Goal: Task Accomplishment & Management: Manage account settings

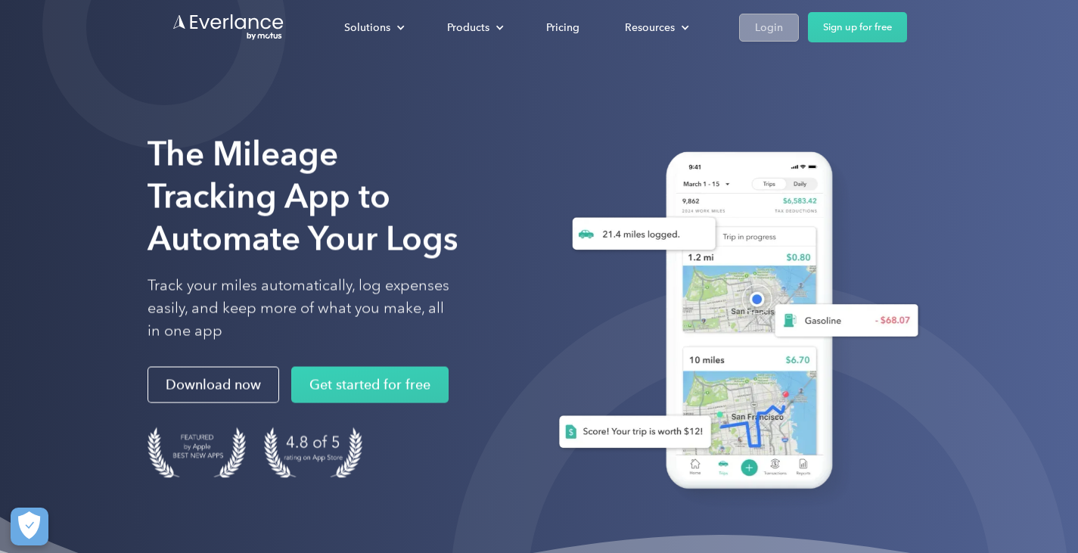
click at [752, 30] on link "Login" at bounding box center [769, 28] width 60 height 28
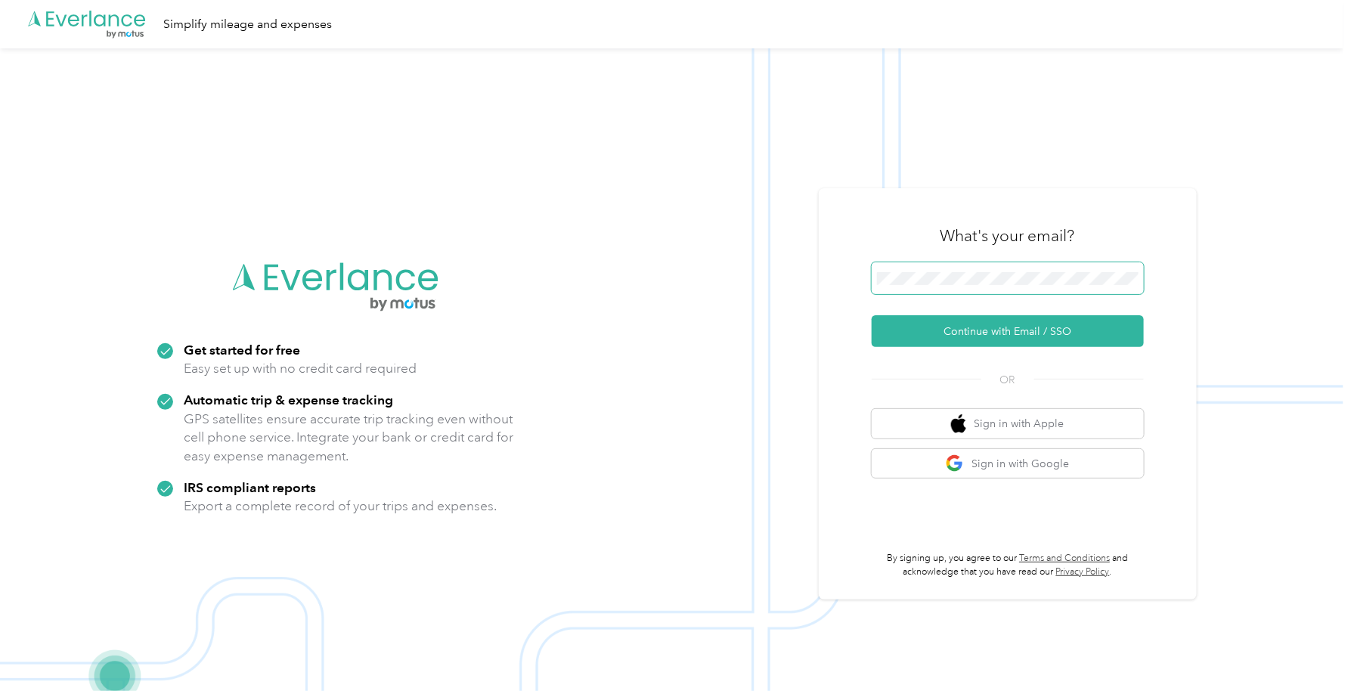
click at [968, 267] on span at bounding box center [1008, 278] width 272 height 32
click at [1025, 324] on button "Continue with Email / SSO" at bounding box center [1008, 331] width 272 height 32
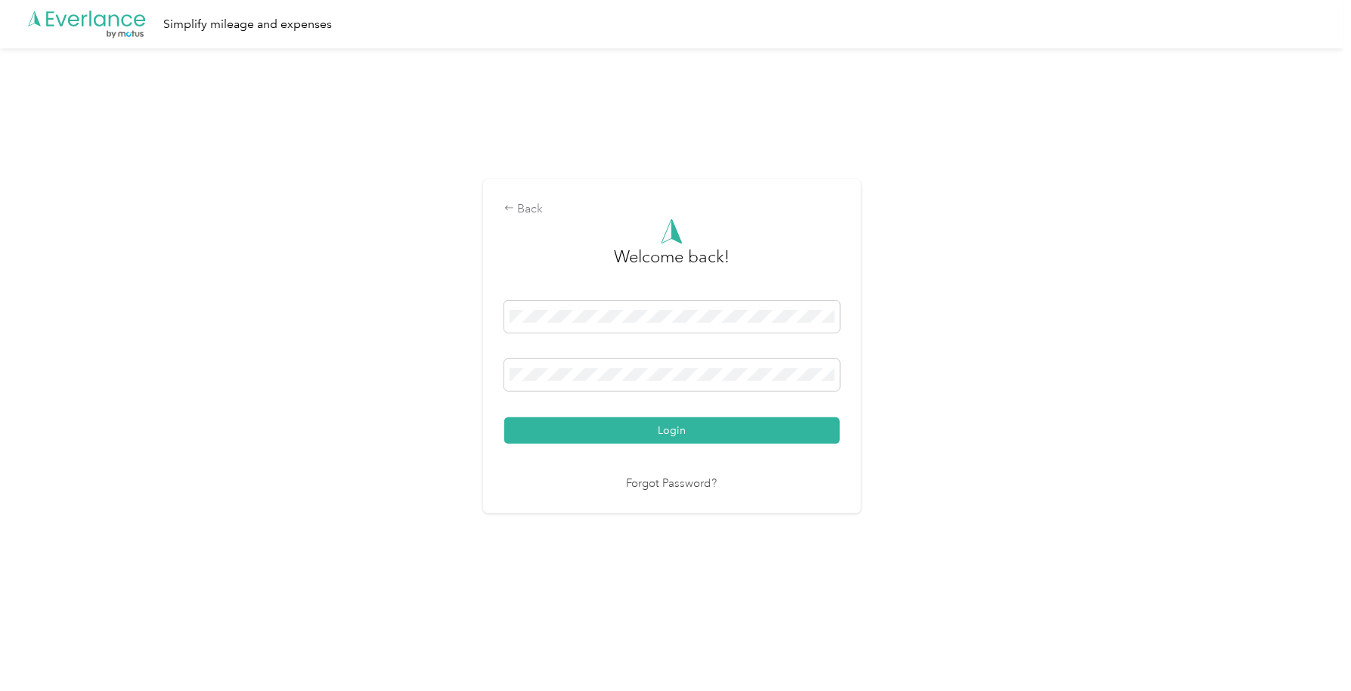
click at [740, 417] on button "Login" at bounding box center [672, 430] width 336 height 26
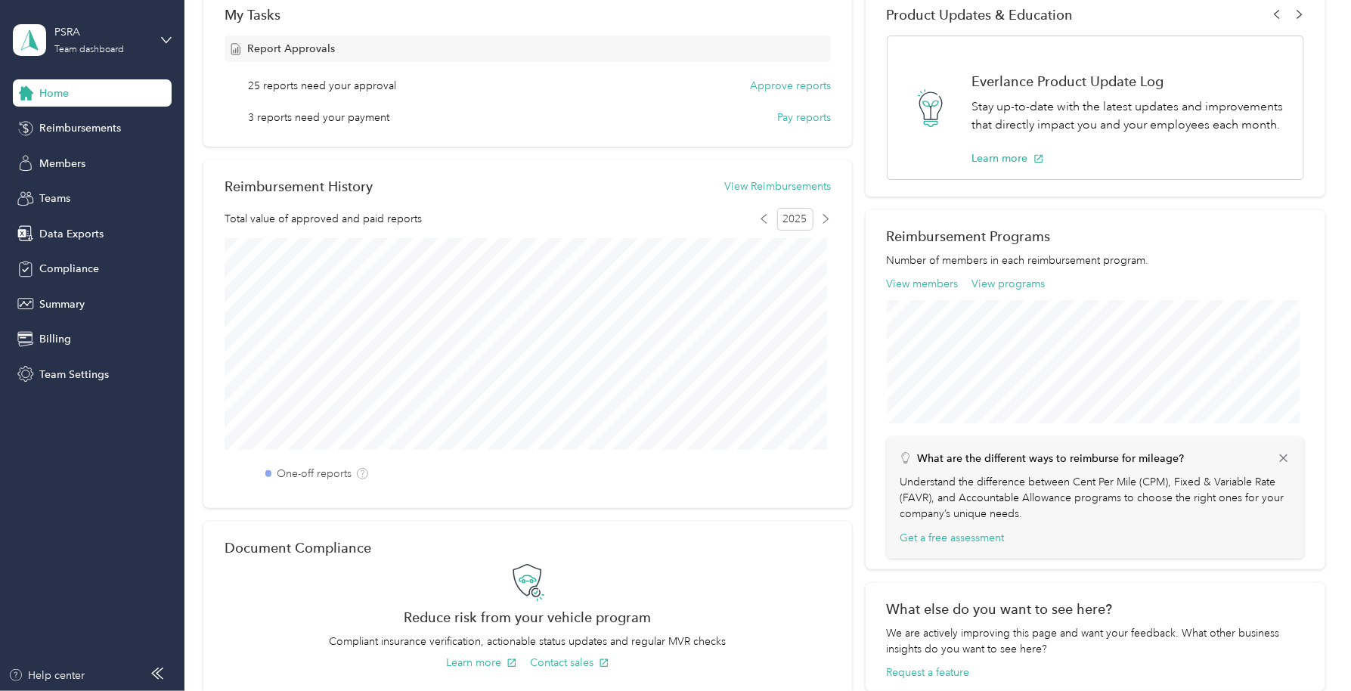
scroll to position [233, 0]
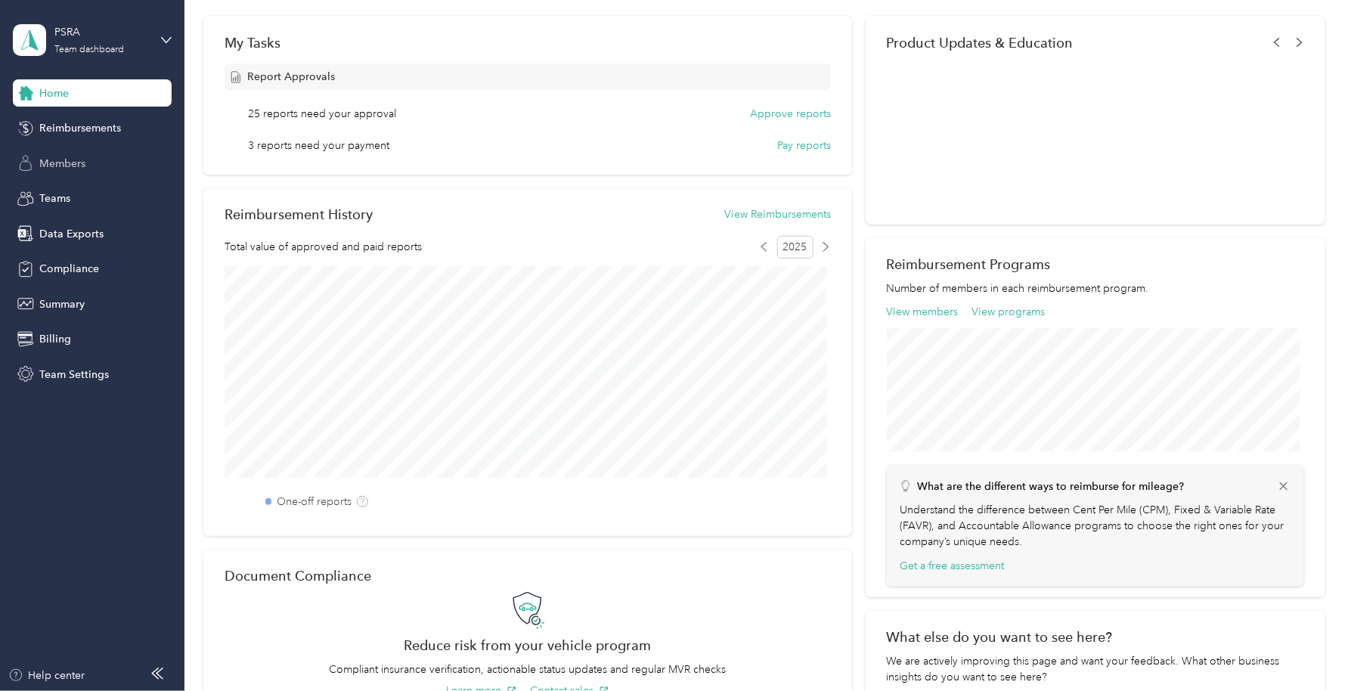
click at [72, 169] on span "Members" at bounding box center [62, 164] width 46 height 16
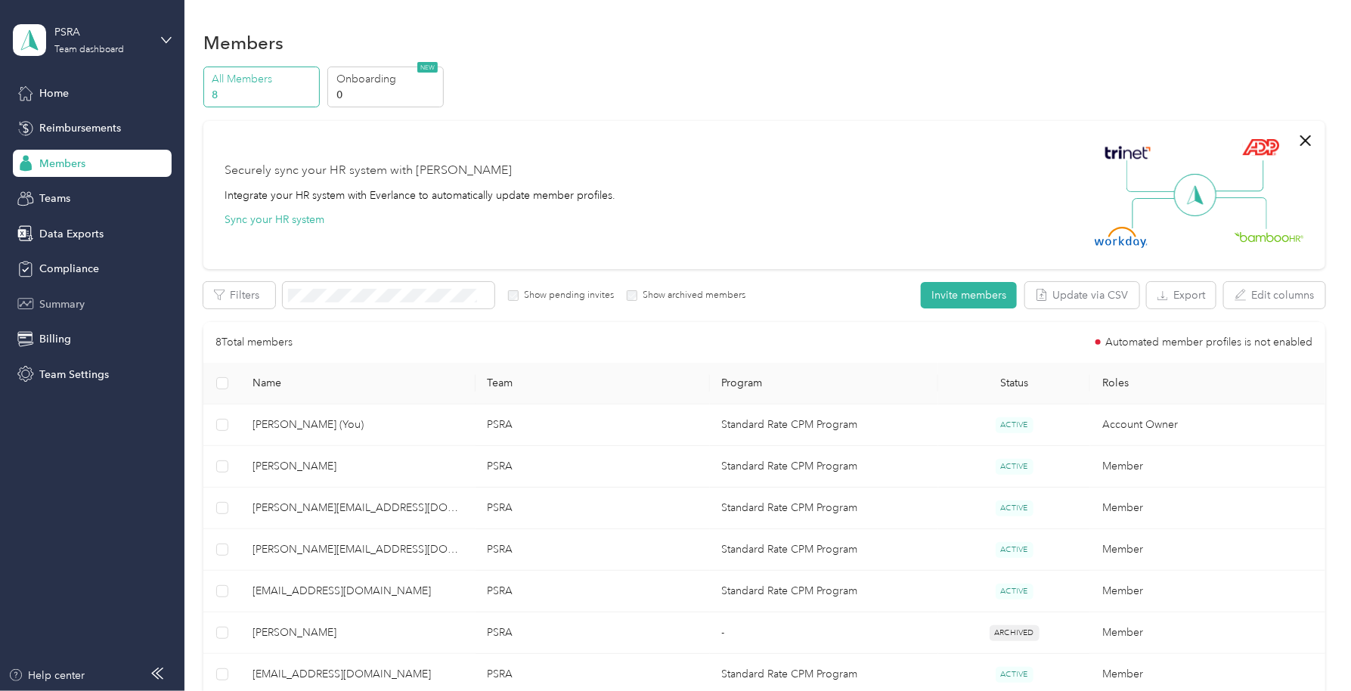
click at [85, 303] on div "Summary" at bounding box center [92, 303] width 159 height 27
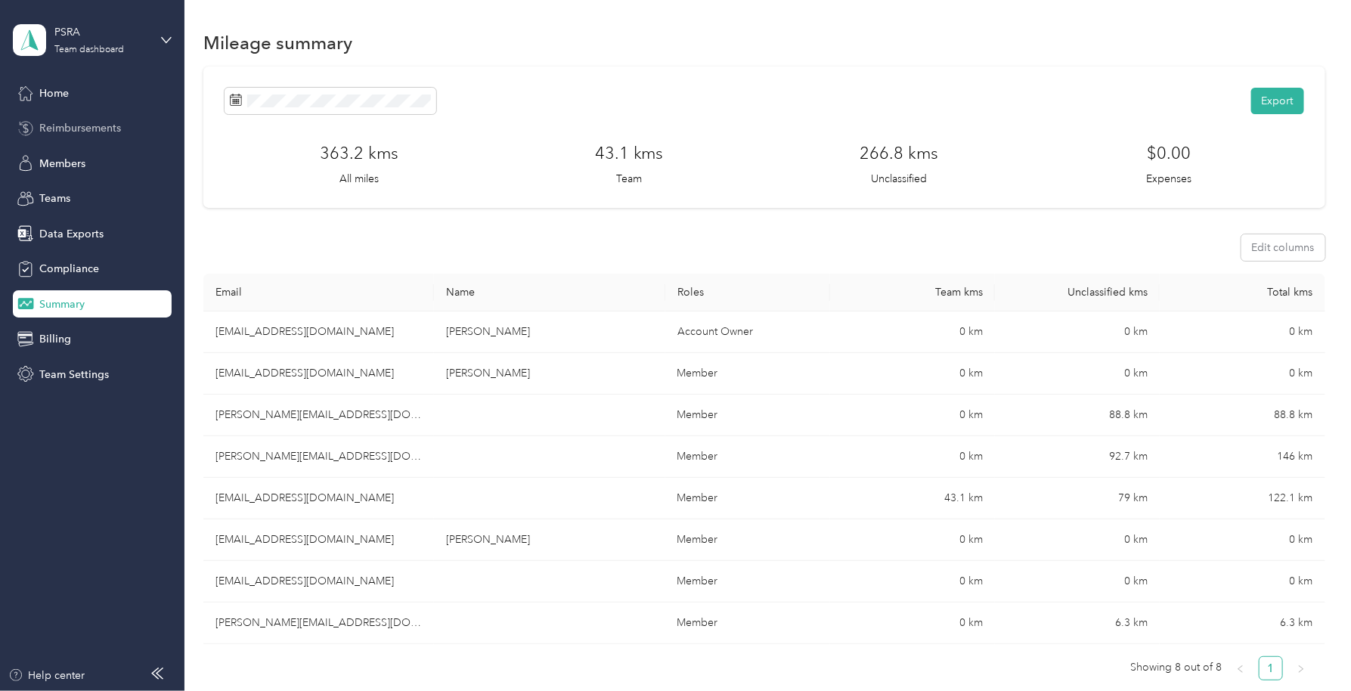
click at [129, 137] on div "Reimbursements" at bounding box center [92, 128] width 159 height 27
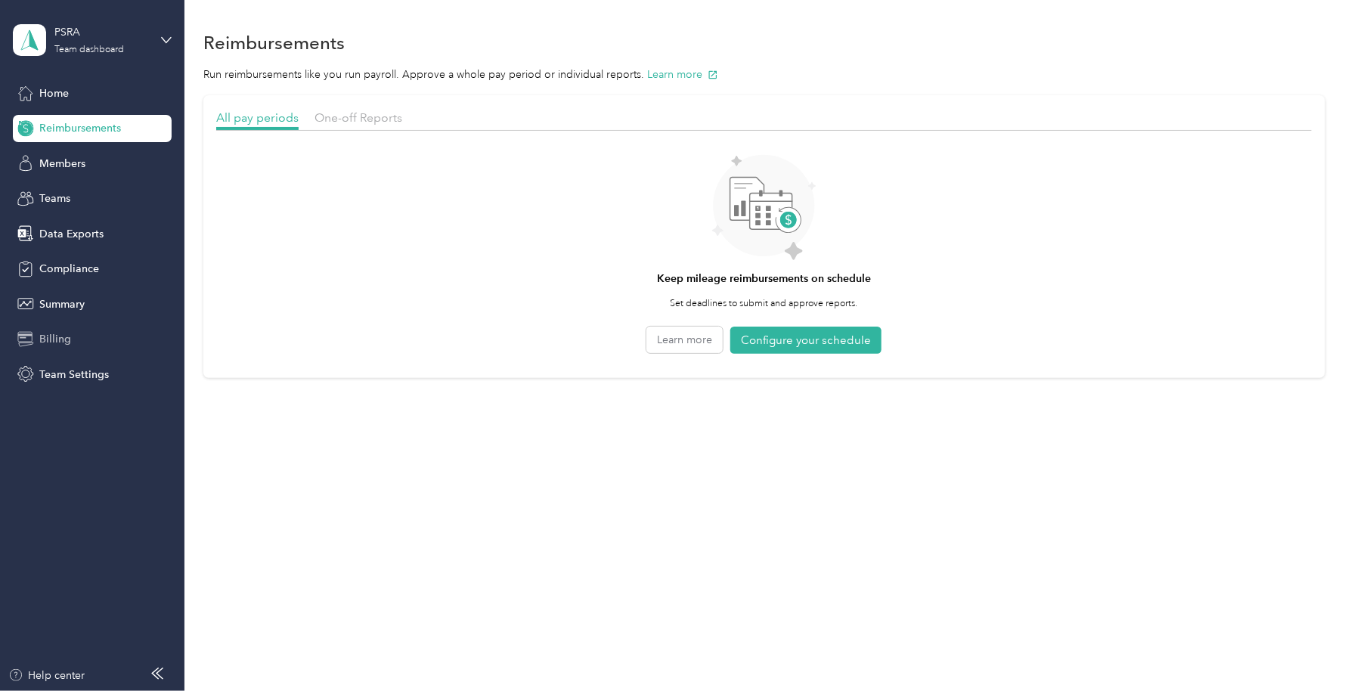
click at [76, 330] on div "Billing" at bounding box center [92, 339] width 159 height 27
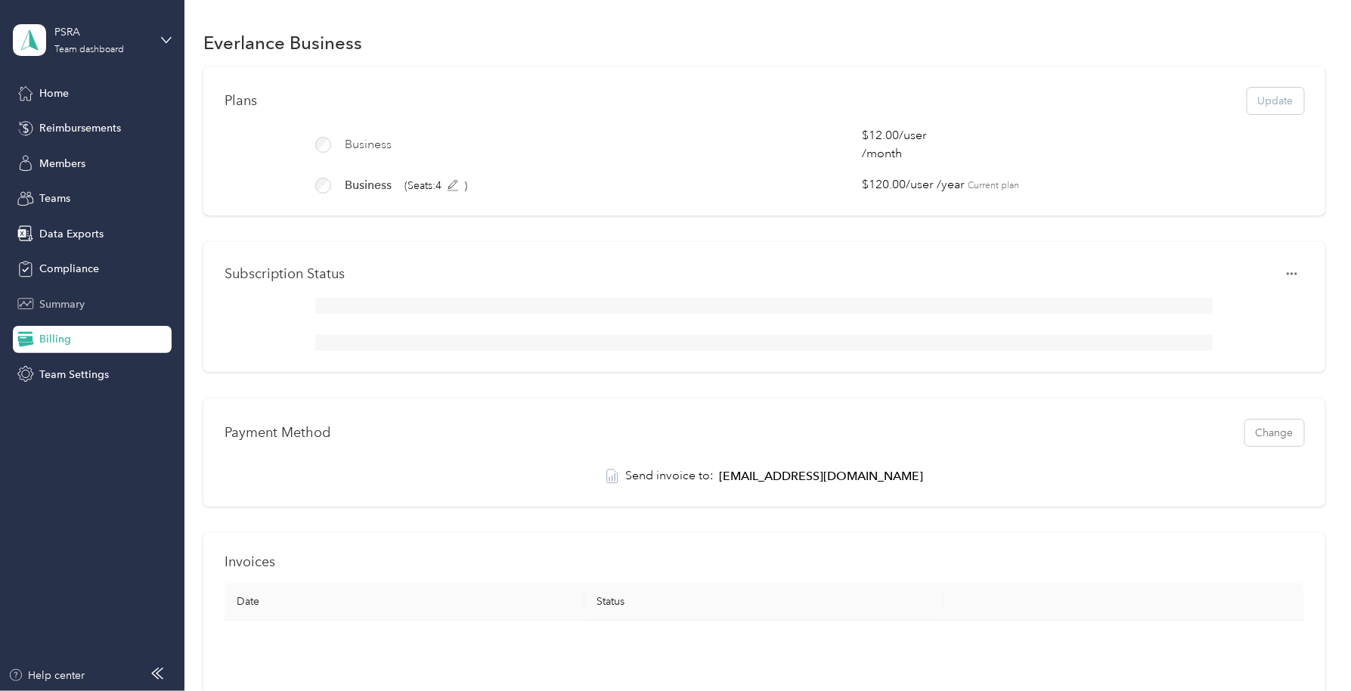
click at [71, 303] on span "Summary" at bounding box center [61, 304] width 45 height 16
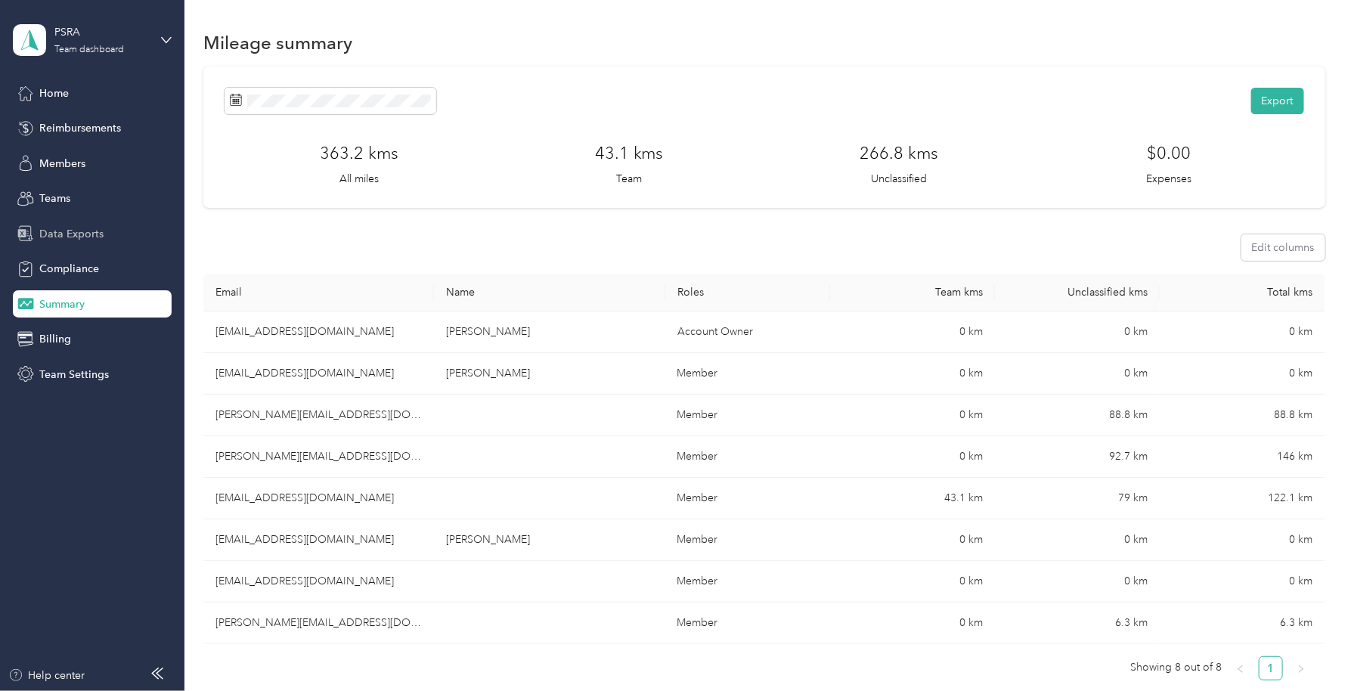
click at [82, 239] on span "Data Exports" at bounding box center [71, 234] width 64 height 16
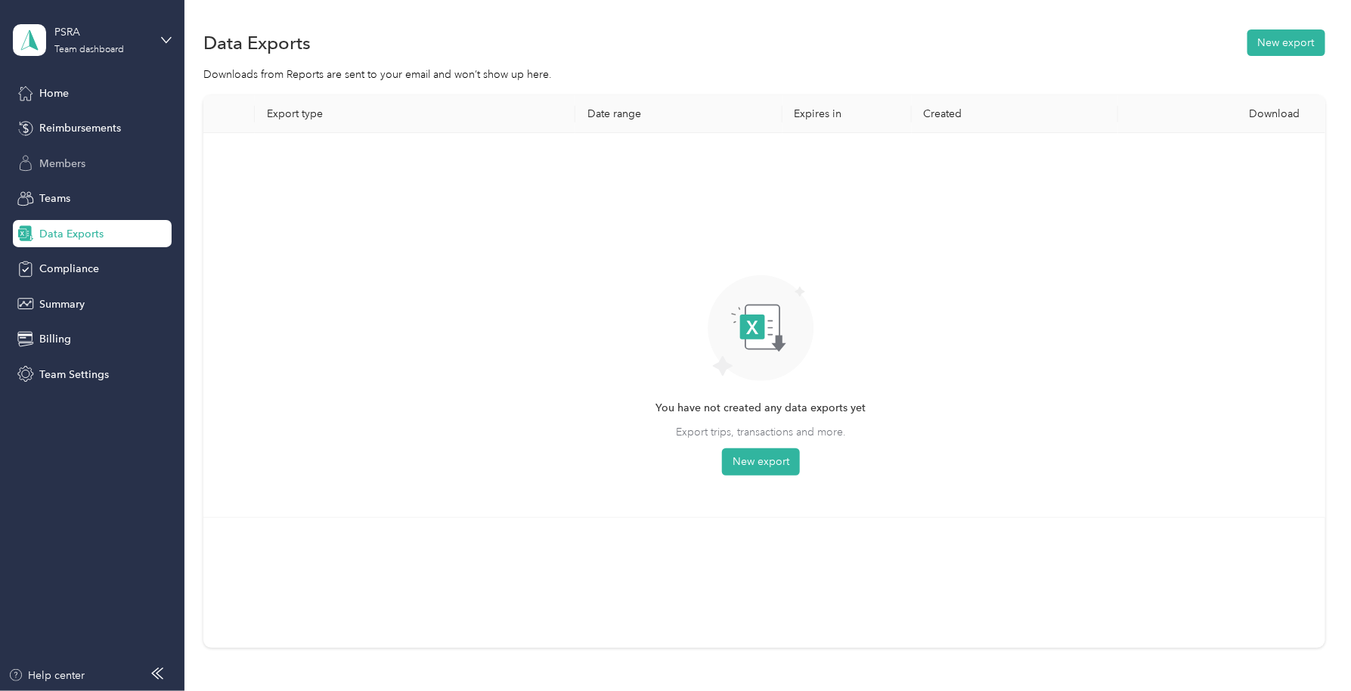
click at [73, 168] on span "Members" at bounding box center [62, 164] width 46 height 16
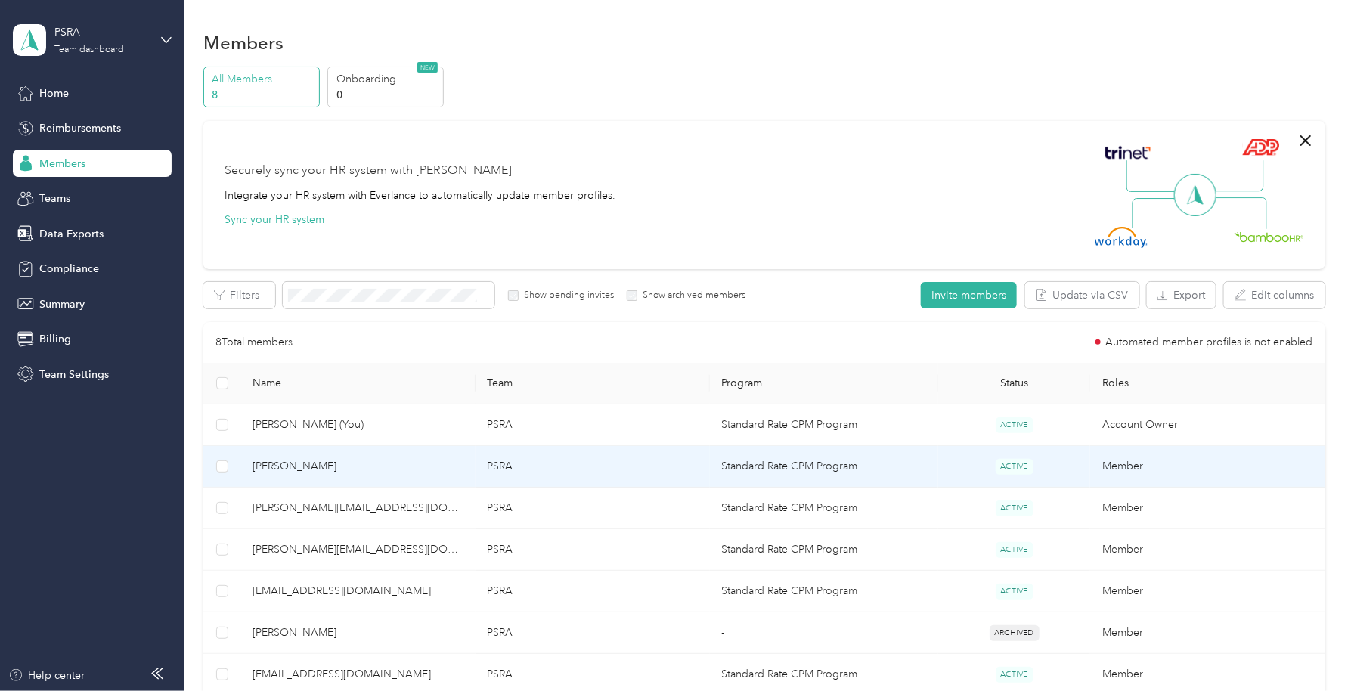
click at [296, 467] on span "[PERSON_NAME]" at bounding box center [358, 466] width 210 height 17
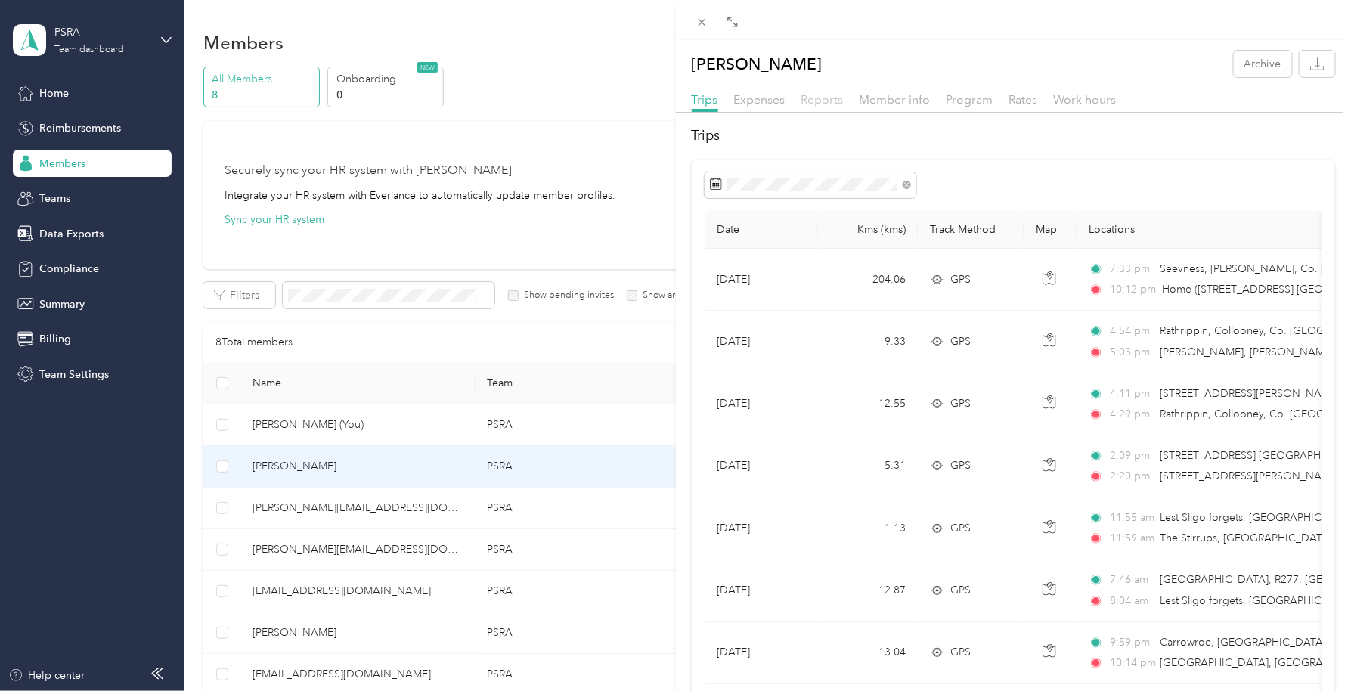
click at [833, 104] on span "Reports" at bounding box center [823, 99] width 42 height 14
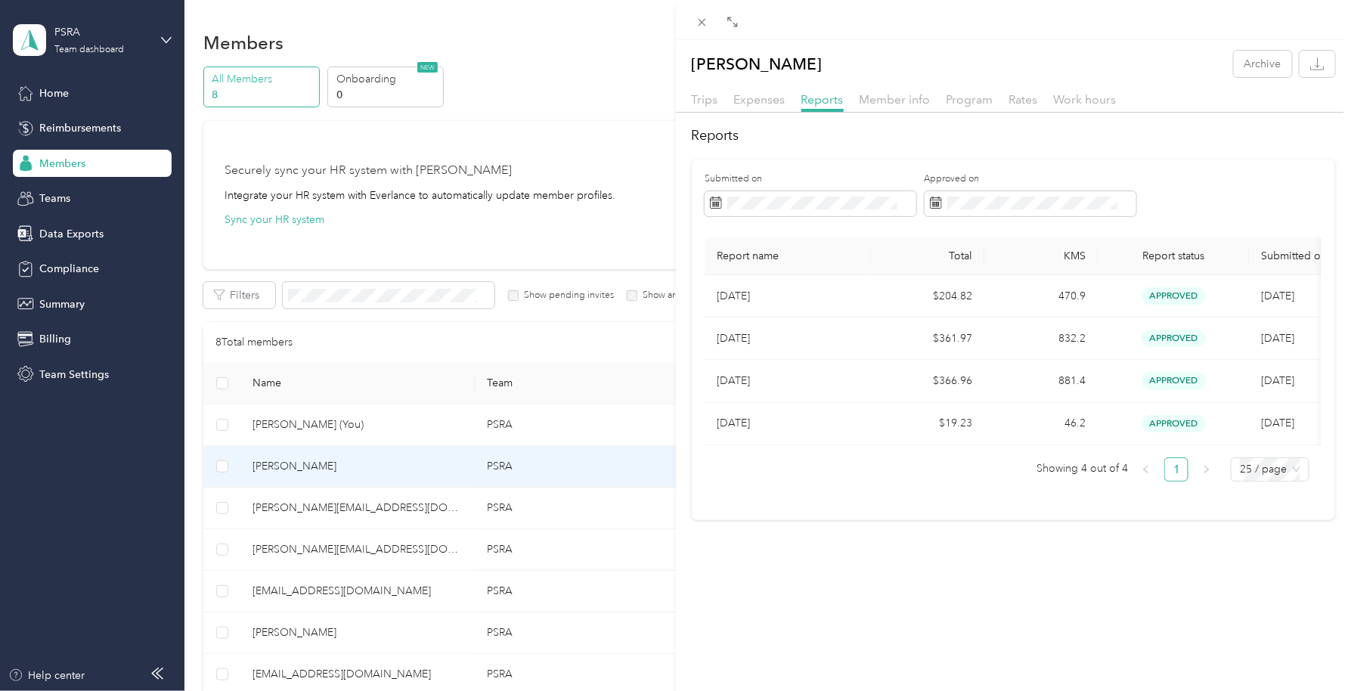
click at [315, 501] on div "[PERSON_NAME] Archive Trips Expenses Reports Member info Program Rates Work hou…" at bounding box center [675, 345] width 1351 height 691
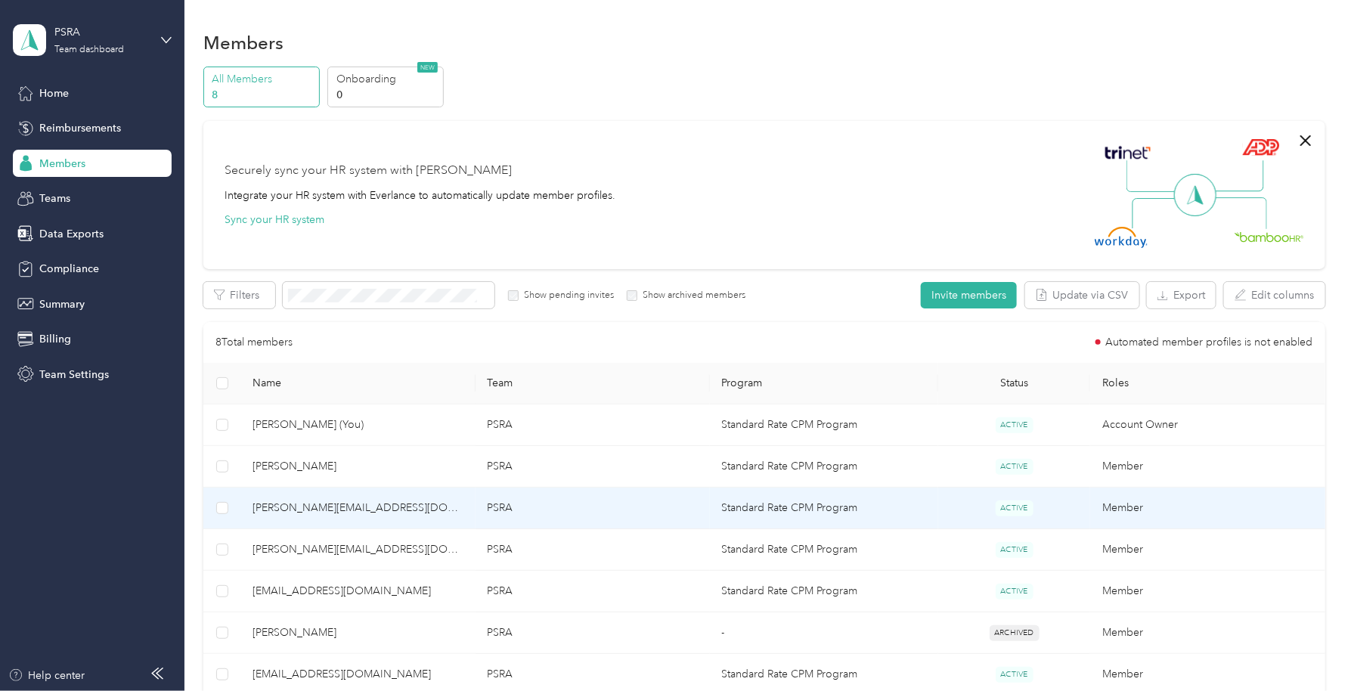
click at [314, 503] on span "[PERSON_NAME][EMAIL_ADDRESS][DOMAIN_NAME]" at bounding box center [358, 508] width 210 height 17
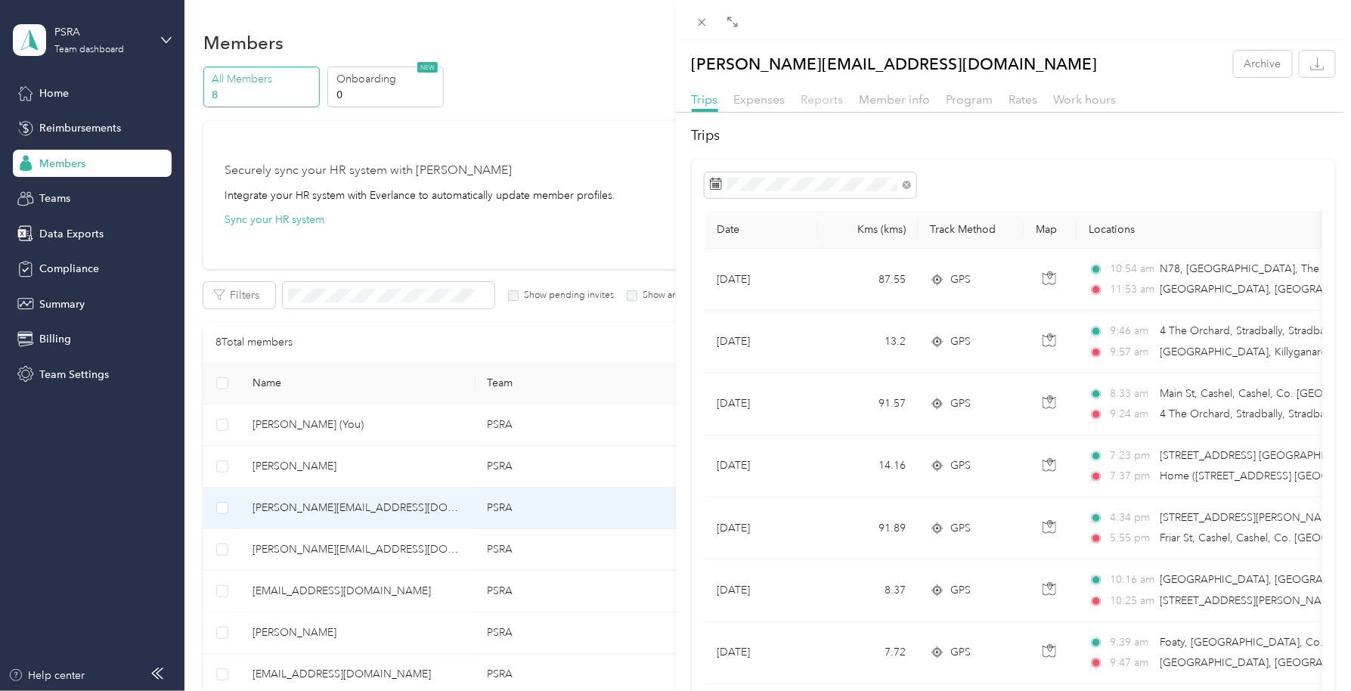
click at [825, 93] on span "Reports" at bounding box center [823, 99] width 42 height 14
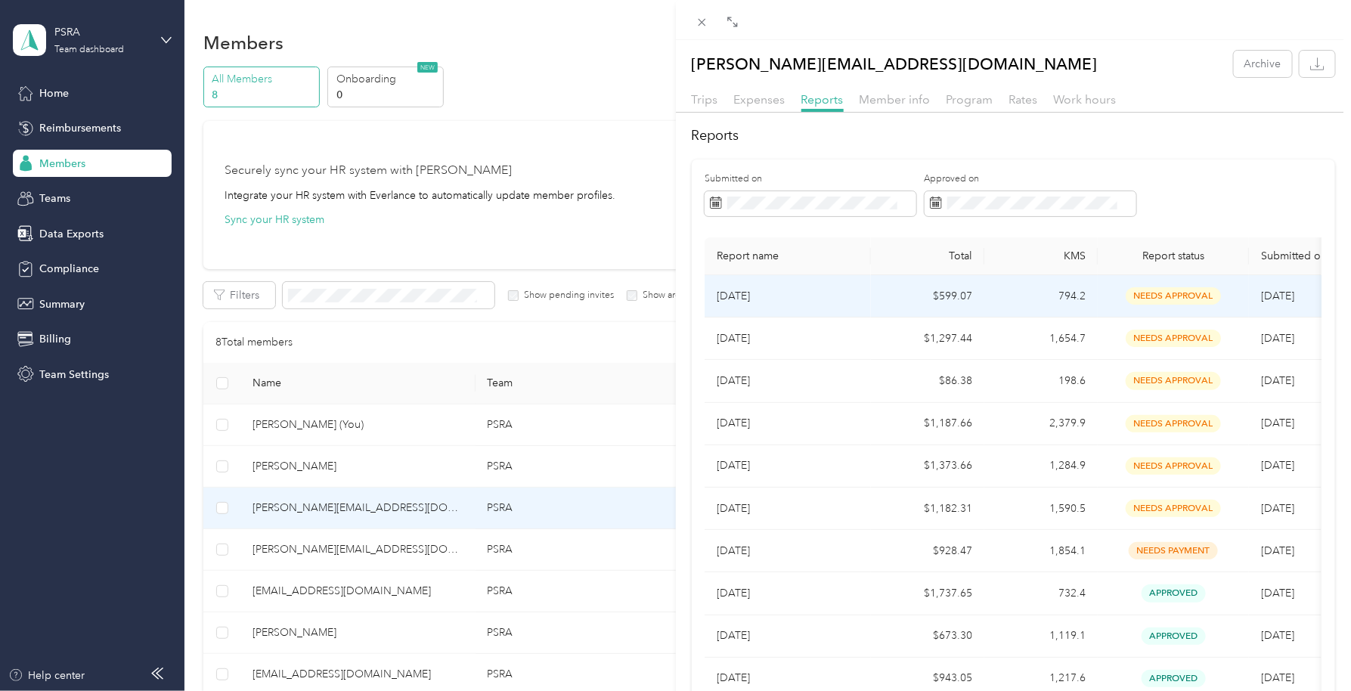
click at [757, 297] on p "[DATE]" at bounding box center [788, 296] width 142 height 17
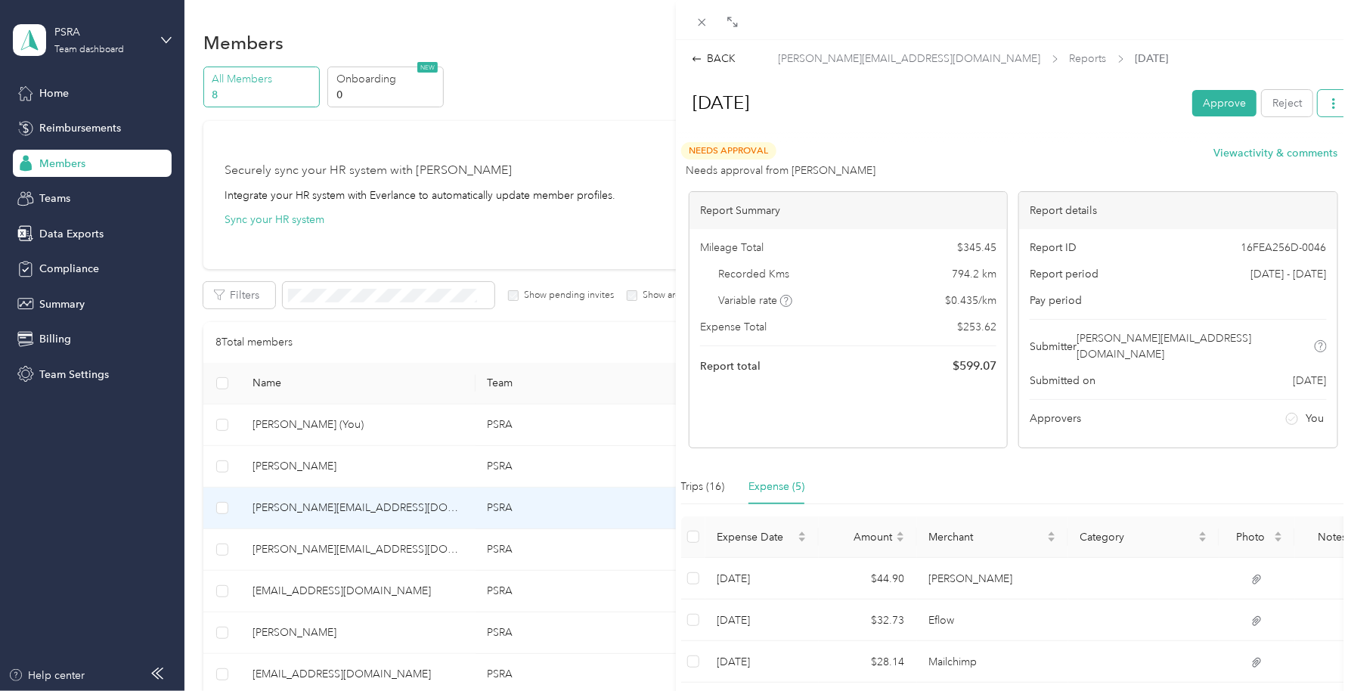
click at [1318, 116] on span at bounding box center [1334, 107] width 32 height 21
click at [1296, 155] on span "Download" at bounding box center [1277, 158] width 50 height 16
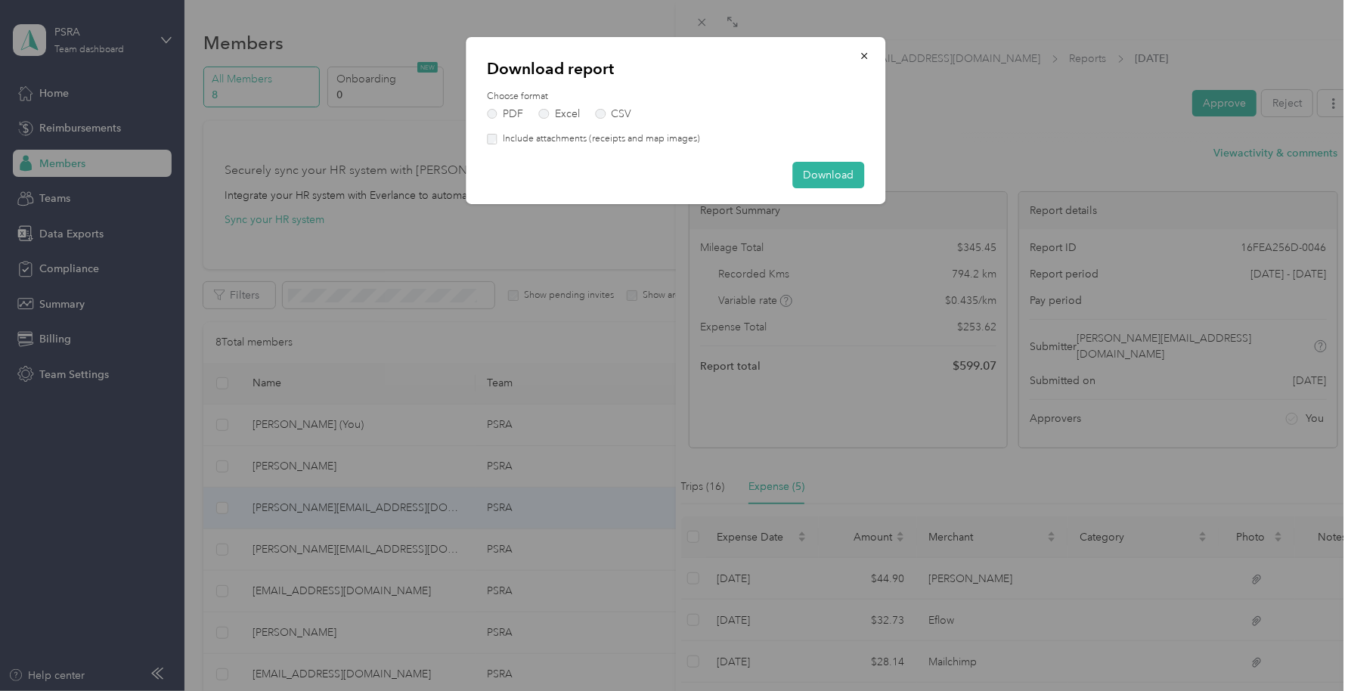
drag, startPoint x: 501, startPoint y: 137, endPoint x: 512, endPoint y: 141, distance: 11.2
click at [501, 137] on label "Include attachments (receipts and map images)" at bounding box center [599, 139] width 203 height 14
click at [815, 171] on button "Download" at bounding box center [829, 175] width 72 height 26
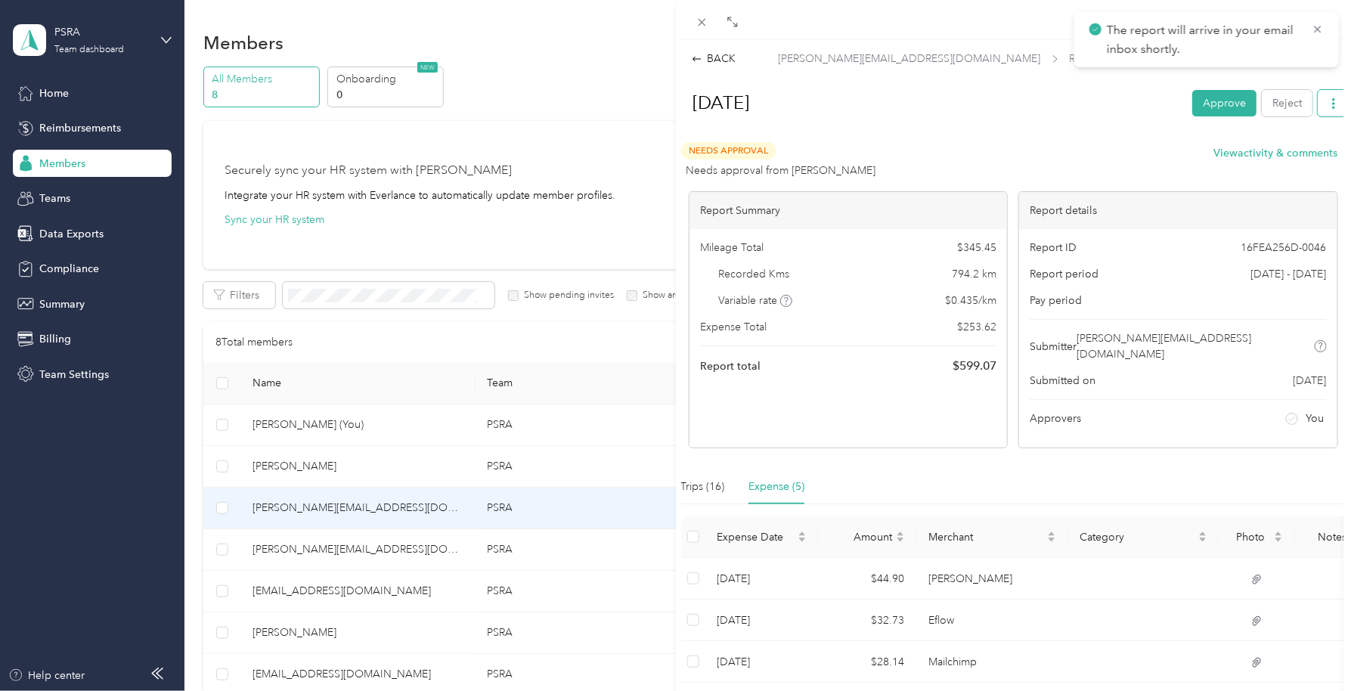
click at [1329, 103] on icon "button" at bounding box center [1334, 103] width 11 height 11
click at [1297, 156] on span "Download" at bounding box center [1277, 158] width 50 height 16
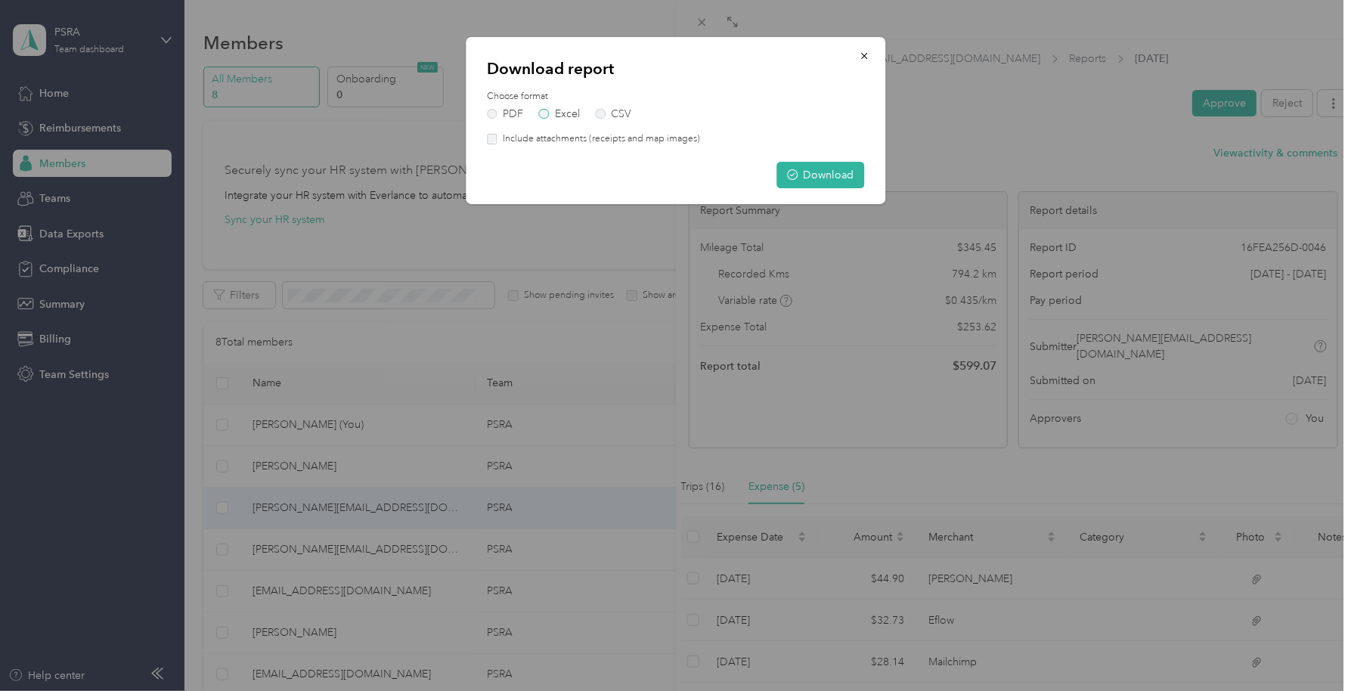
click at [541, 115] on label "Excel" at bounding box center [559, 114] width 41 height 11
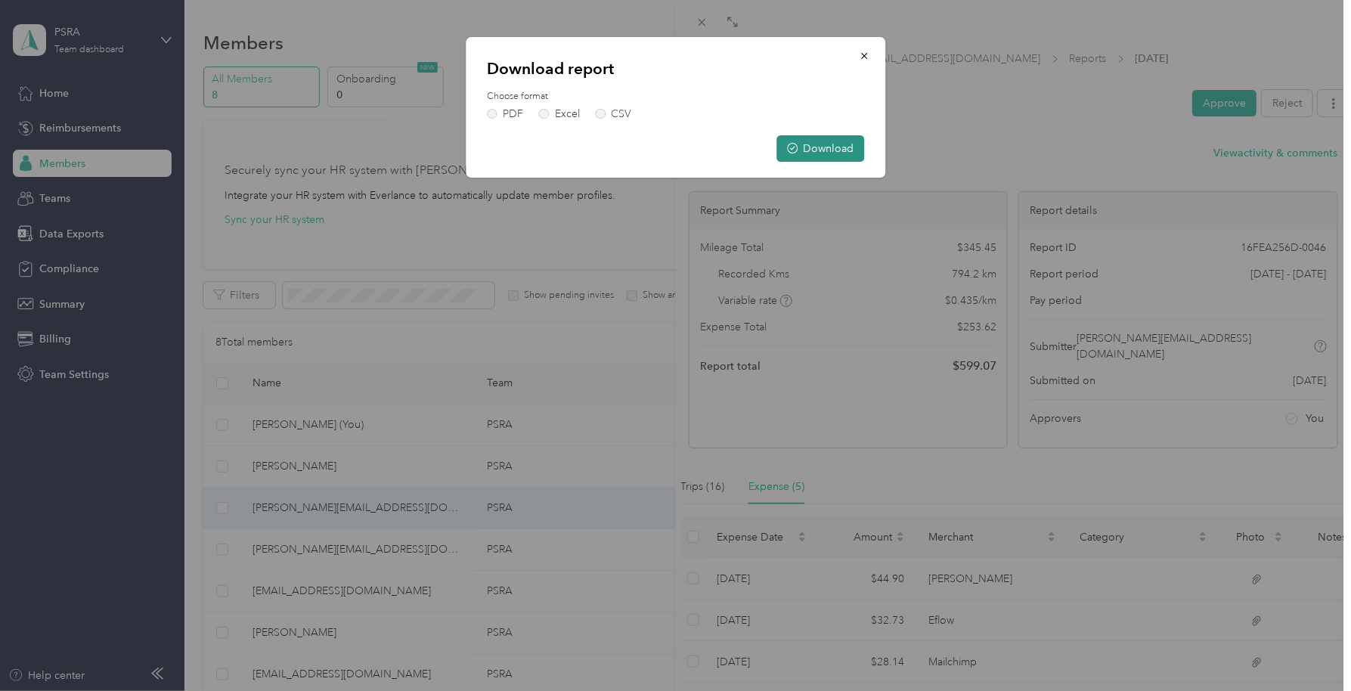
click at [823, 144] on button "Download" at bounding box center [821, 148] width 88 height 26
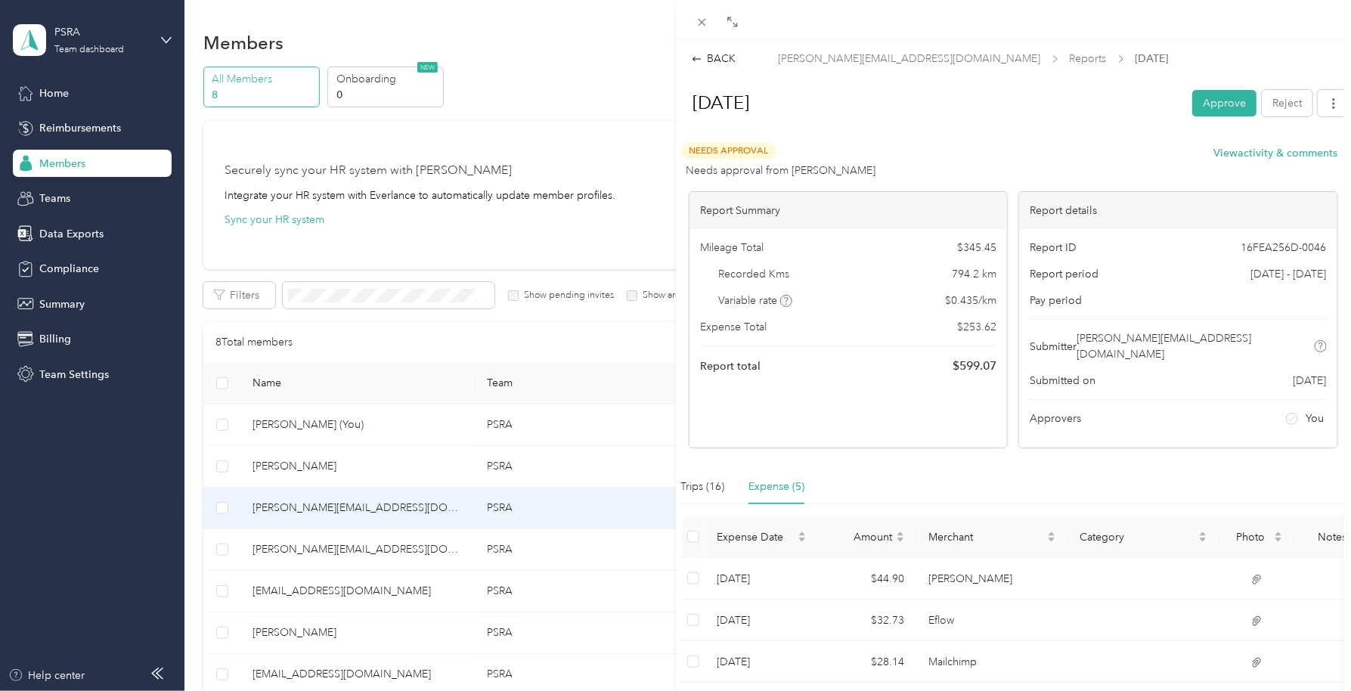
click at [307, 547] on div "BACK [PERSON_NAME][EMAIL_ADDRESS][DOMAIN_NAME] Reports [DATE] [DATE] Approve Re…" at bounding box center [675, 345] width 1351 height 691
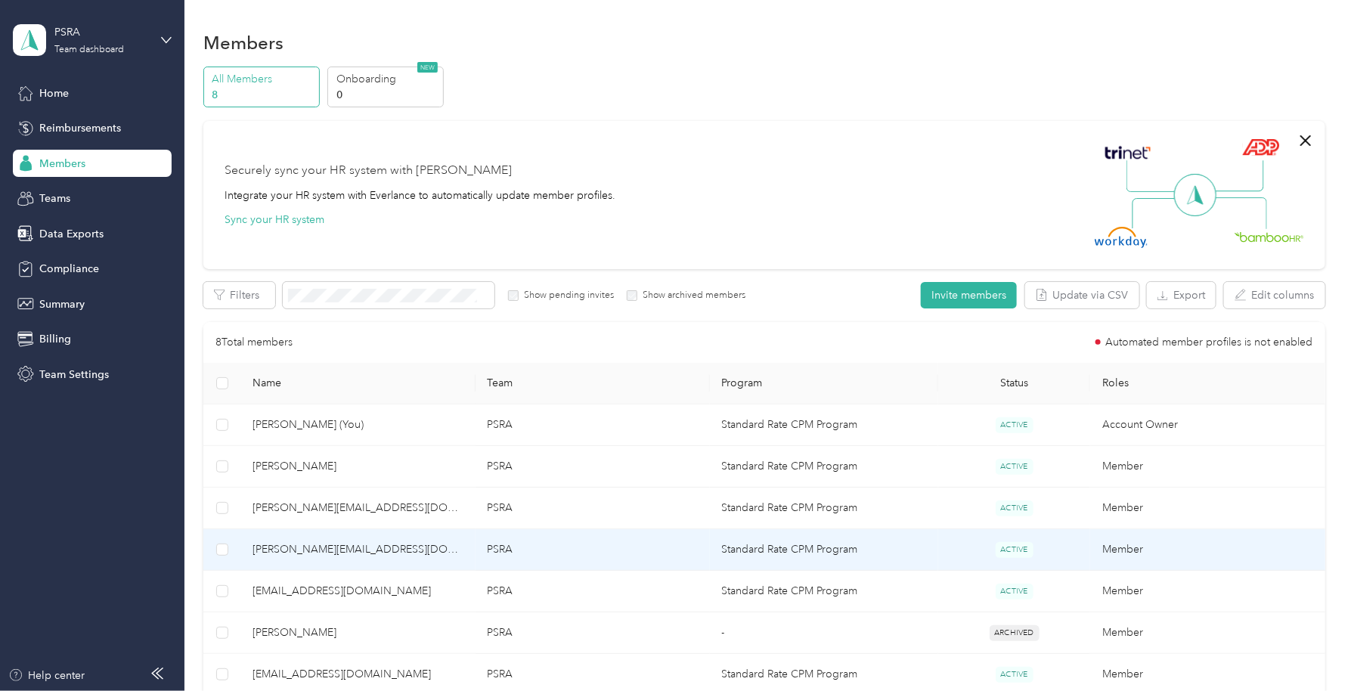
click at [307, 547] on span "[PERSON_NAME][EMAIL_ADDRESS][DOMAIN_NAME]" at bounding box center [358, 549] width 210 height 17
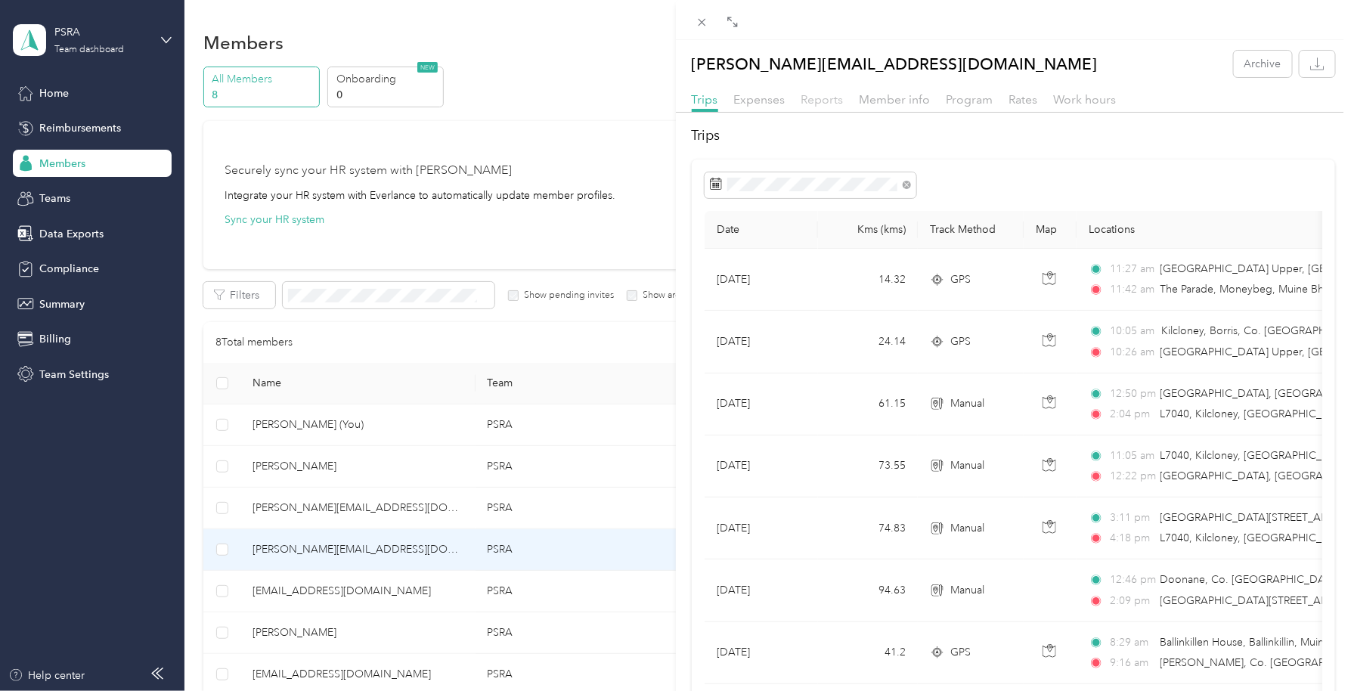
click at [809, 97] on span "Reports" at bounding box center [823, 99] width 42 height 14
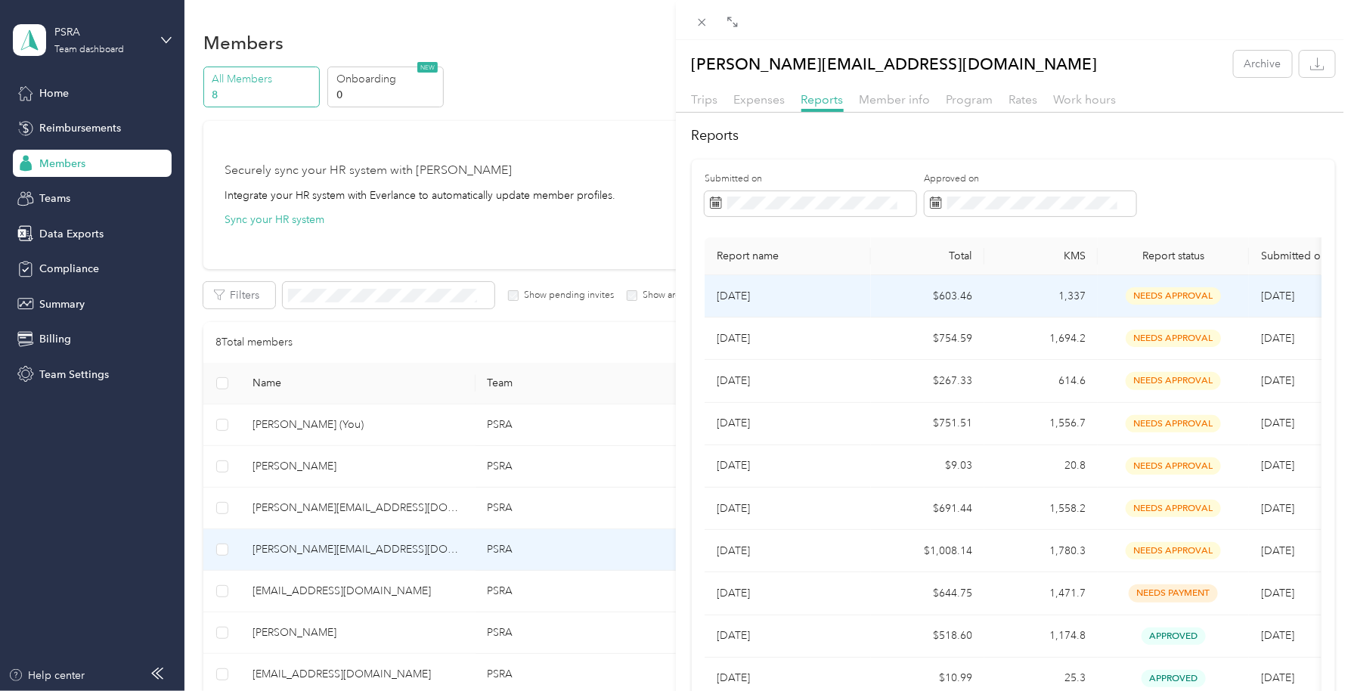
click at [759, 302] on p "[DATE]" at bounding box center [788, 296] width 142 height 17
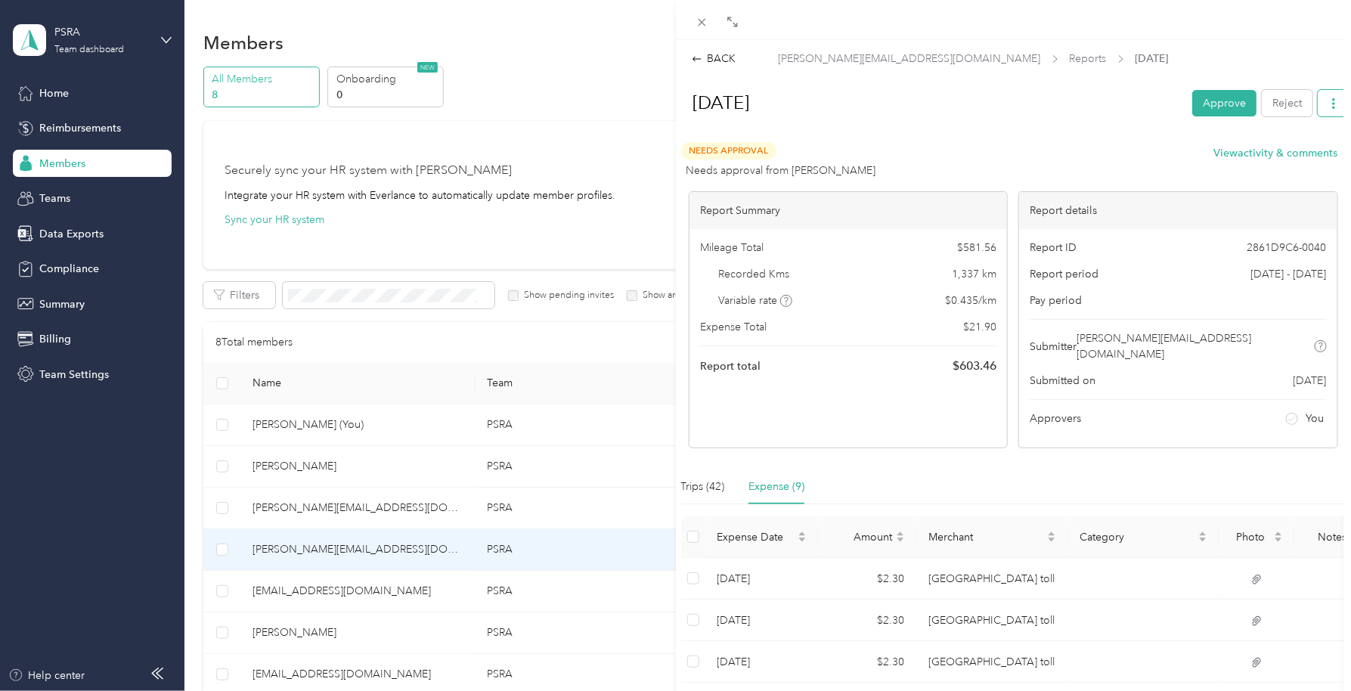
click at [1329, 101] on icon "button" at bounding box center [1334, 103] width 11 height 11
click at [1299, 154] on span "Download" at bounding box center [1277, 158] width 50 height 16
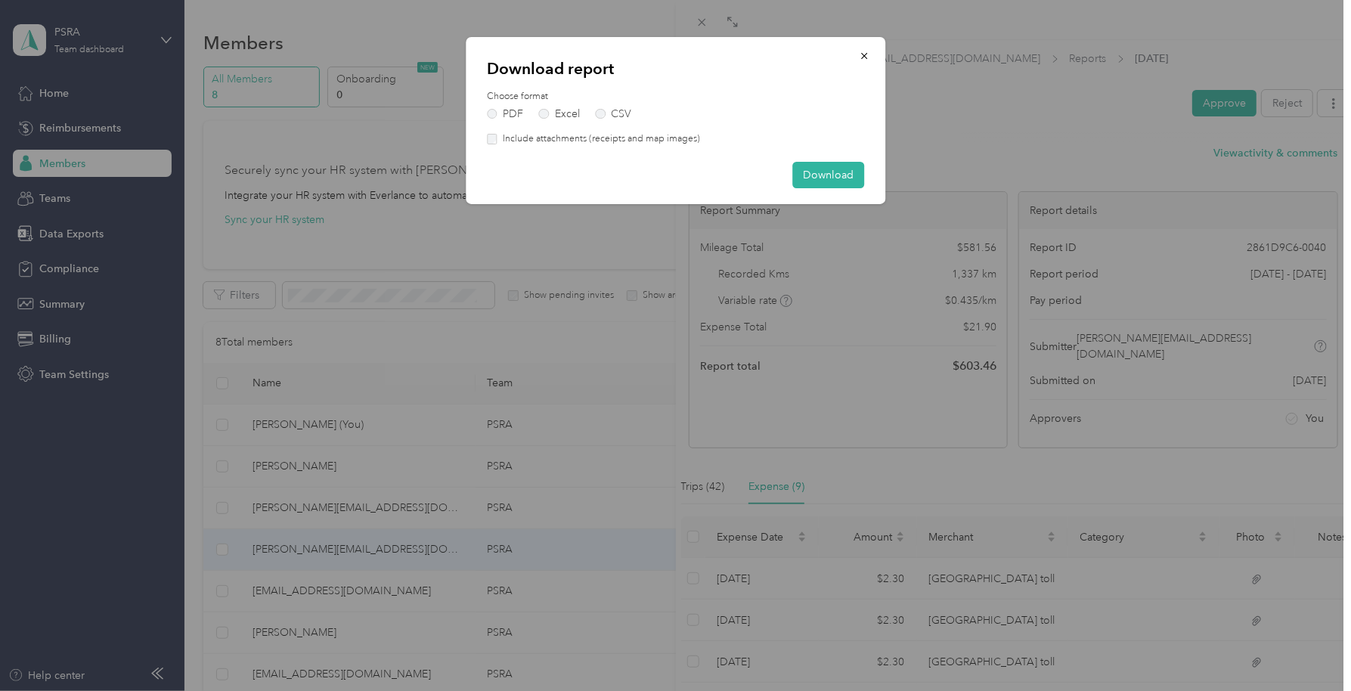
click at [493, 144] on div "Include attachments (receipts and map images)" at bounding box center [675, 139] width 377 height 14
click at [812, 169] on button "Download" at bounding box center [829, 175] width 72 height 26
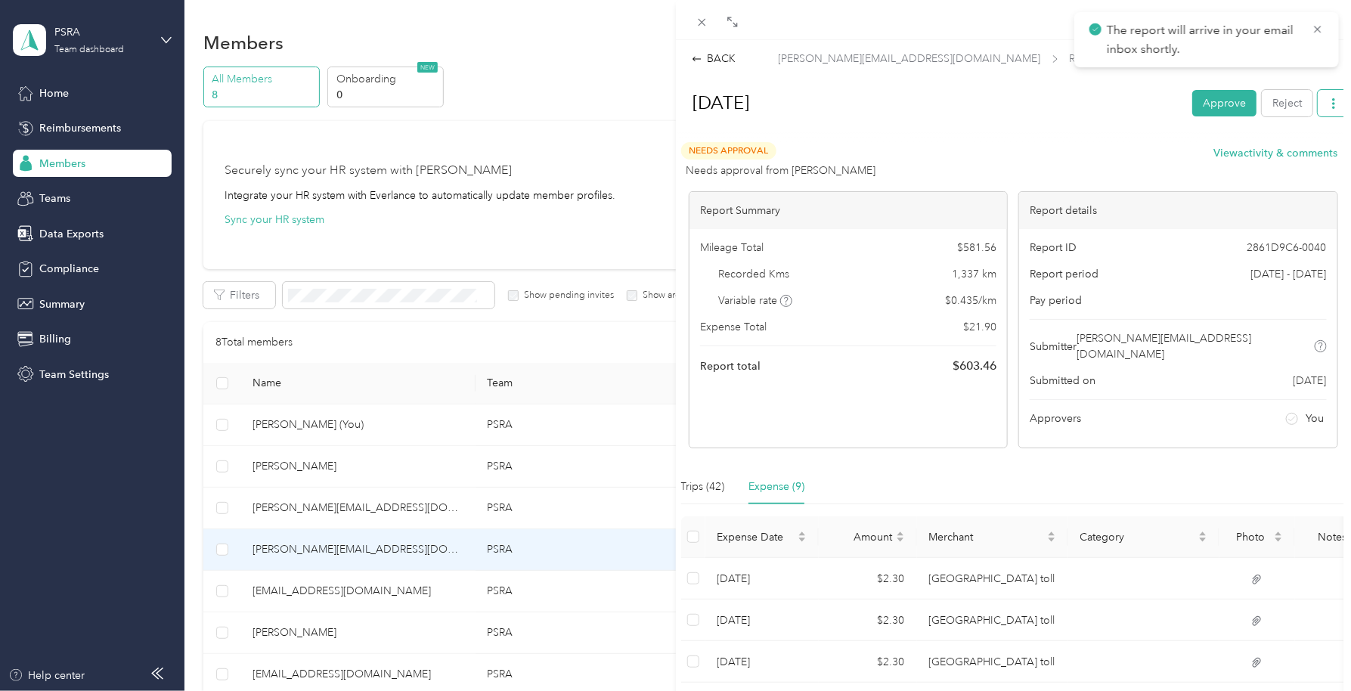
click at [1329, 102] on icon "button" at bounding box center [1334, 103] width 11 height 11
click at [1299, 150] on span "Download" at bounding box center [1277, 158] width 50 height 16
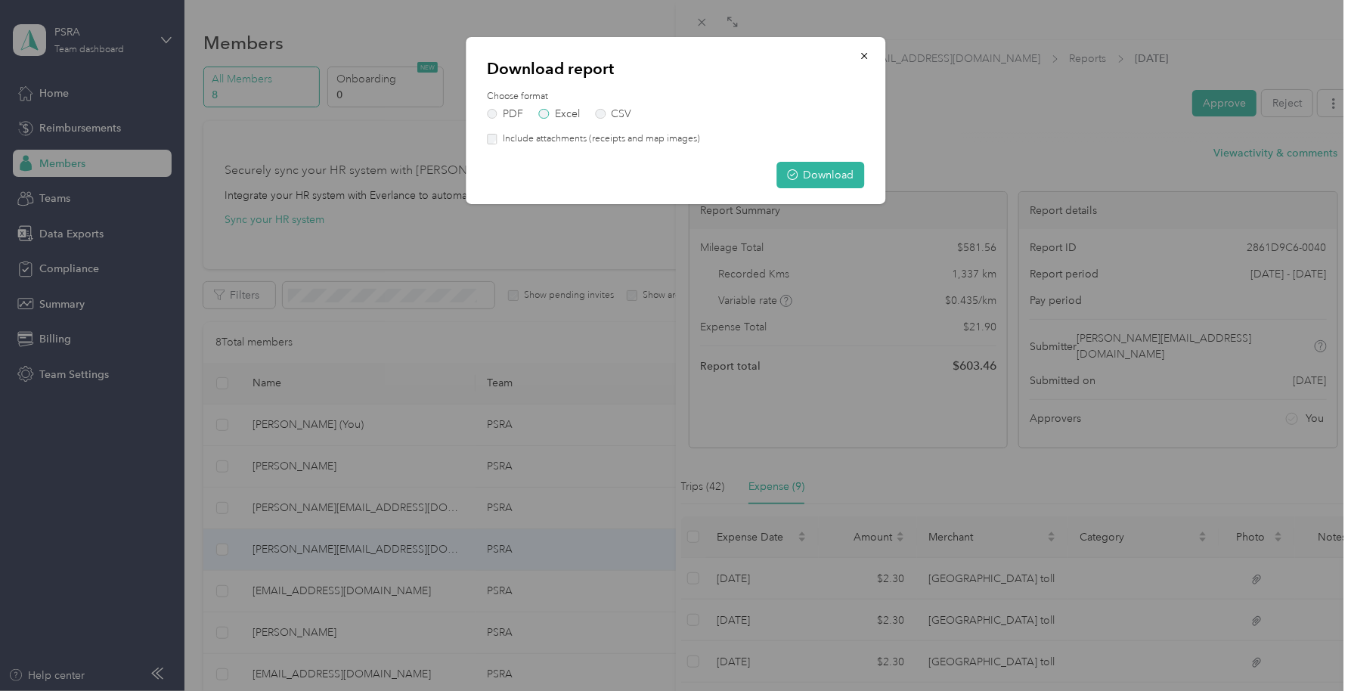
click at [554, 115] on label "Excel" at bounding box center [559, 114] width 41 height 11
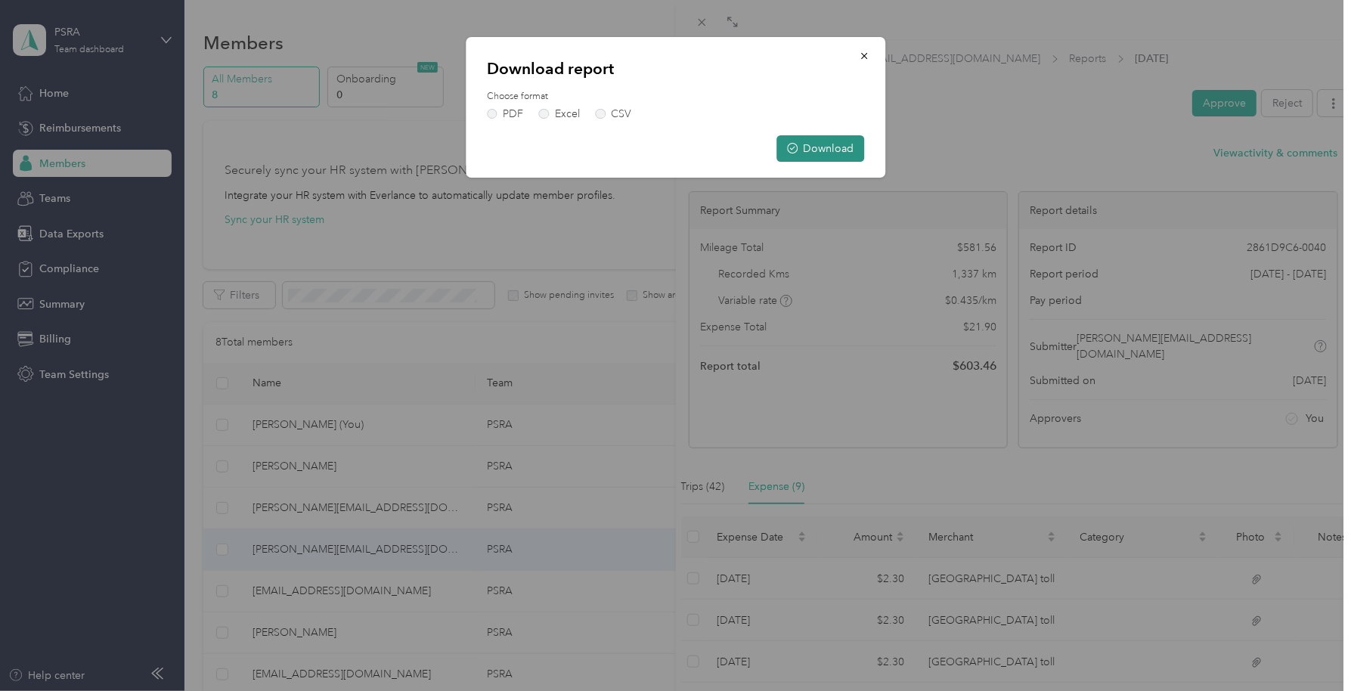
click at [857, 157] on button "Download" at bounding box center [821, 148] width 88 height 26
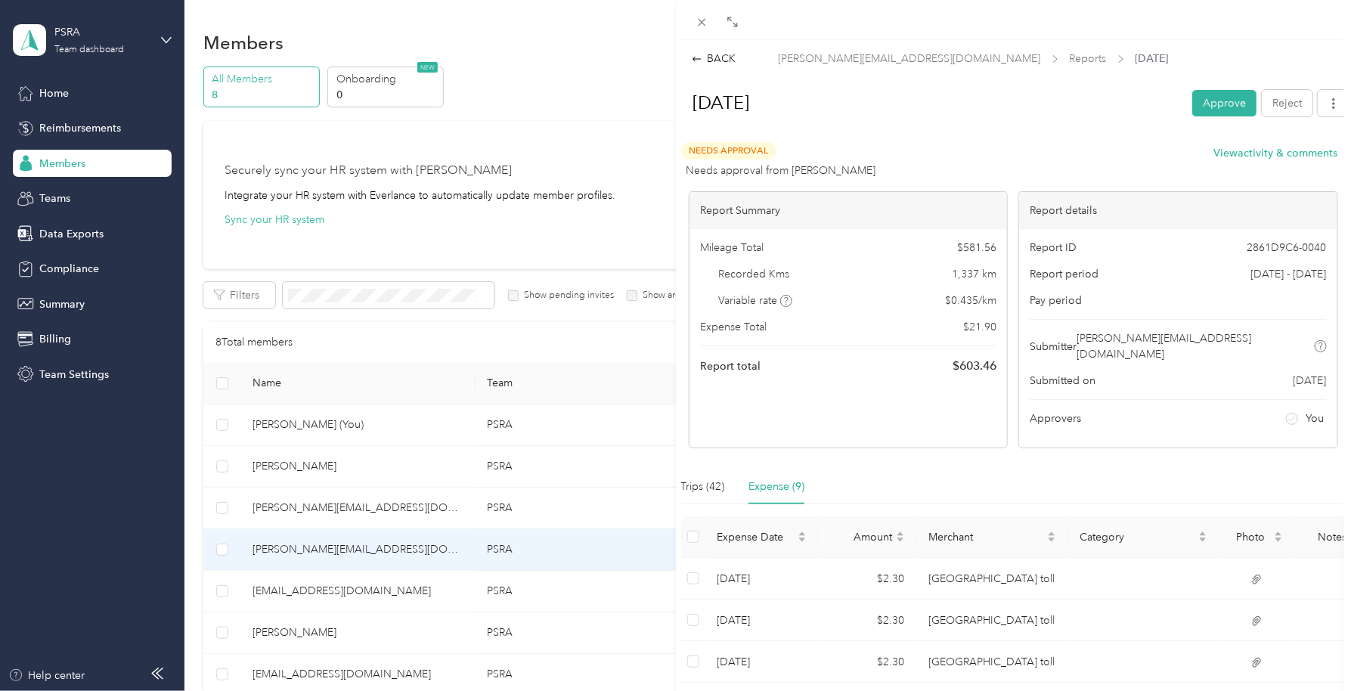
click at [82, 166] on div "BACK [PERSON_NAME][EMAIL_ADDRESS][DOMAIN_NAME] Reports [DATE] [DATE] Approve Re…" at bounding box center [675, 345] width 1351 height 691
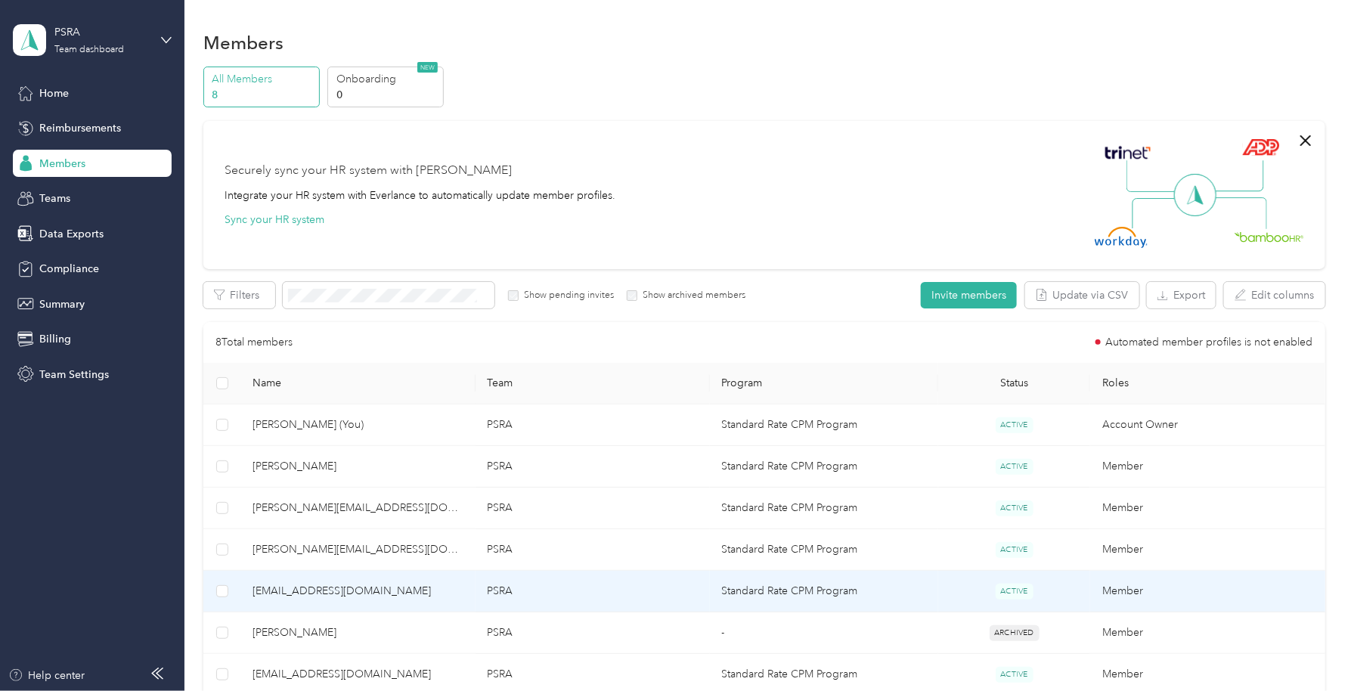
click at [300, 586] on span "[EMAIL_ADDRESS][DOMAIN_NAME]" at bounding box center [358, 591] width 210 height 17
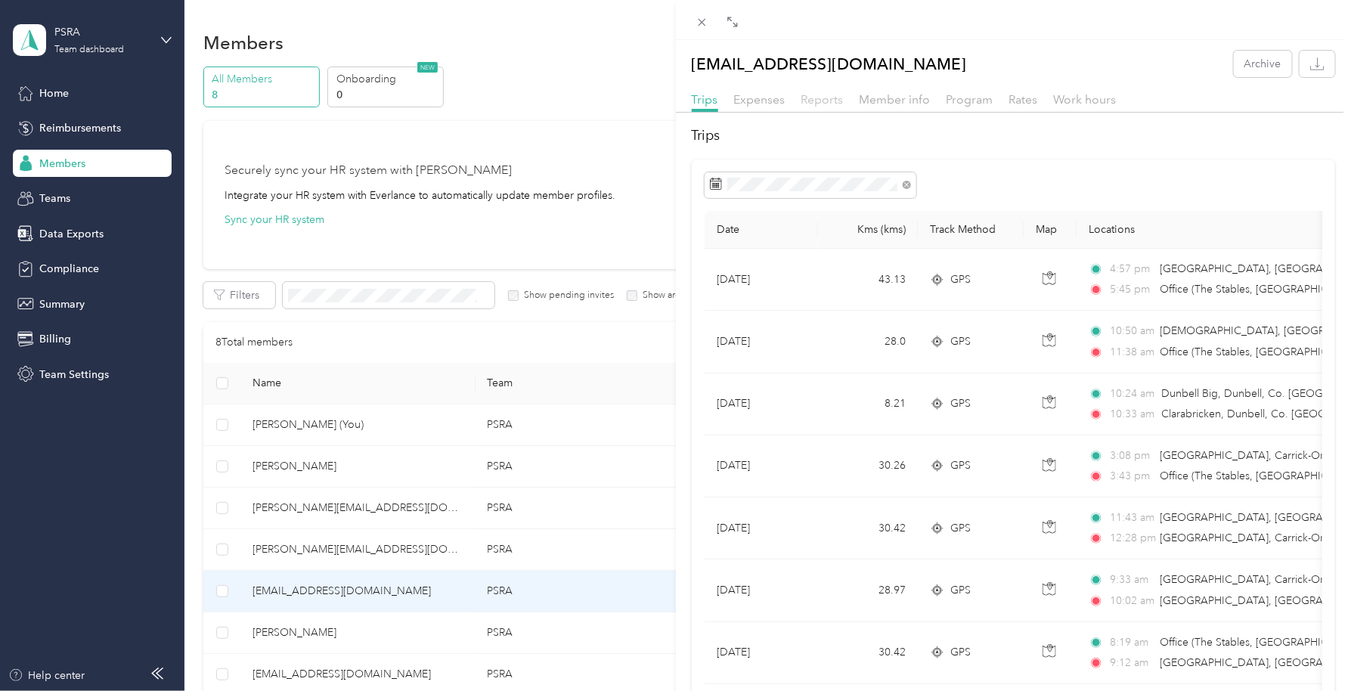
click at [814, 98] on span "Reports" at bounding box center [823, 99] width 42 height 14
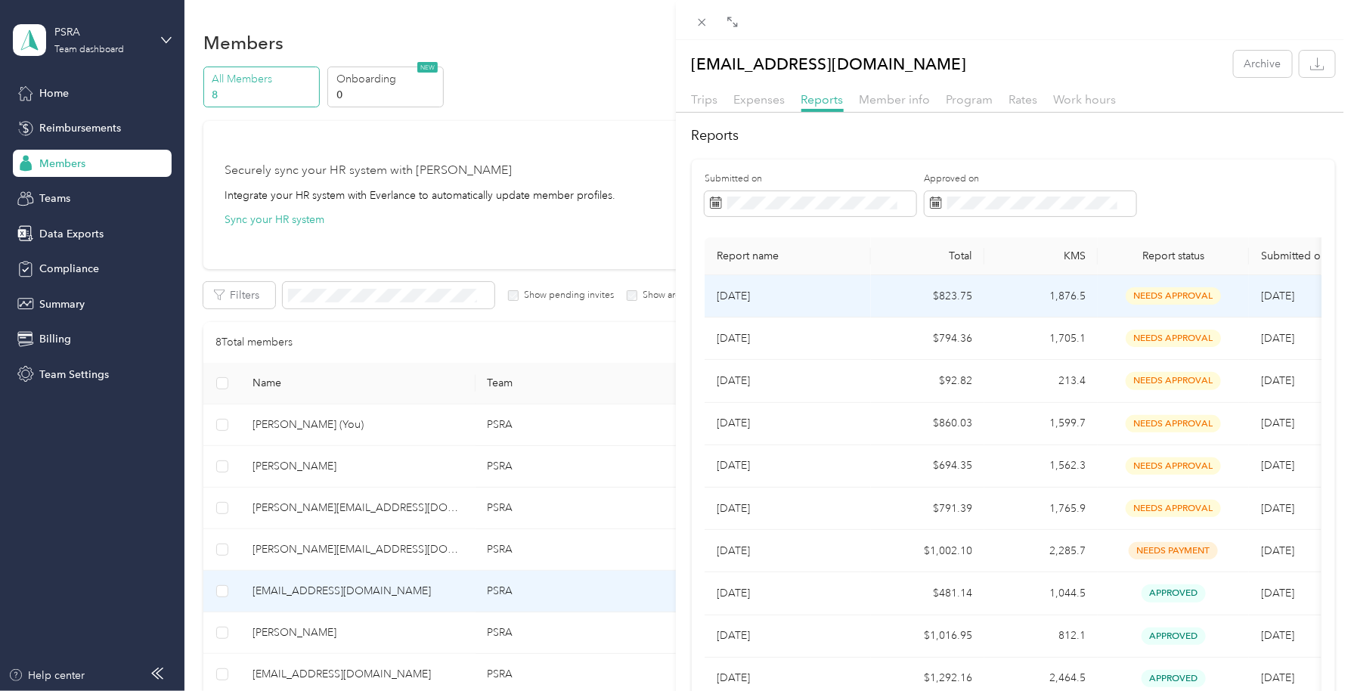
click at [732, 290] on p "[DATE]" at bounding box center [788, 296] width 142 height 17
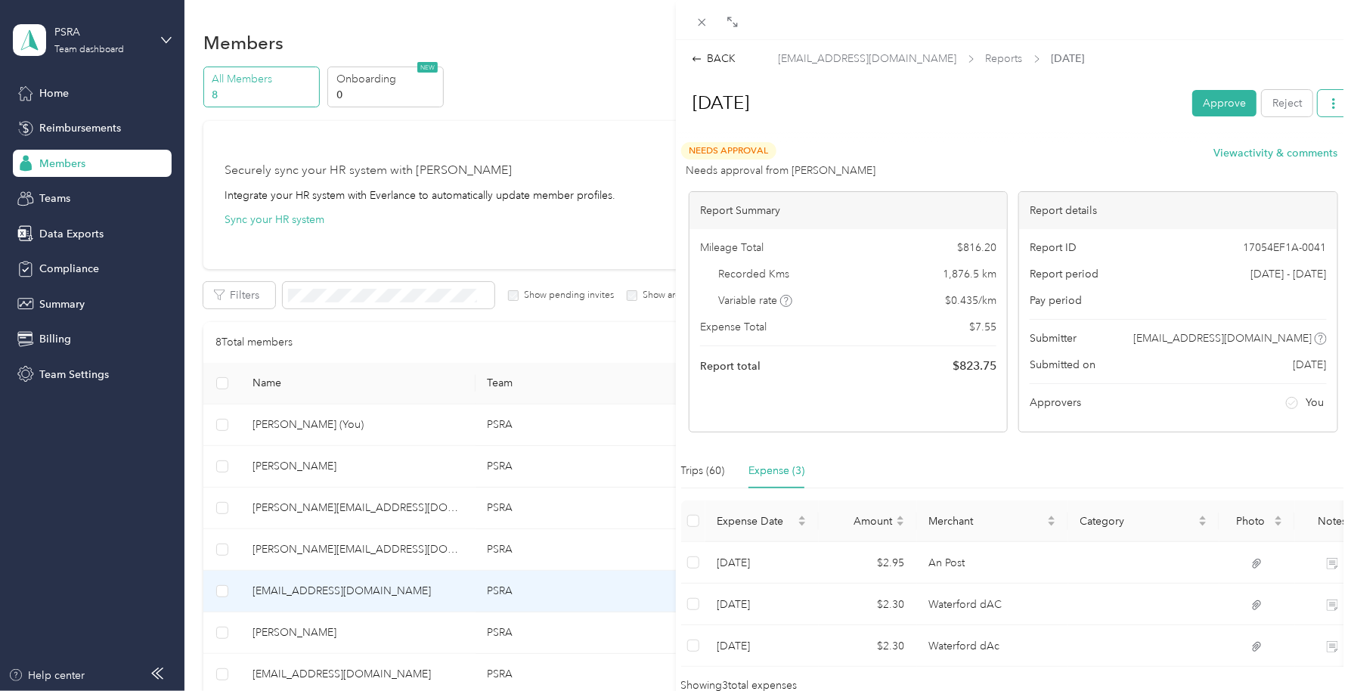
click at [1328, 102] on button "button" at bounding box center [1334, 103] width 32 height 26
click at [1303, 150] on div "Download" at bounding box center [1282, 158] width 90 height 16
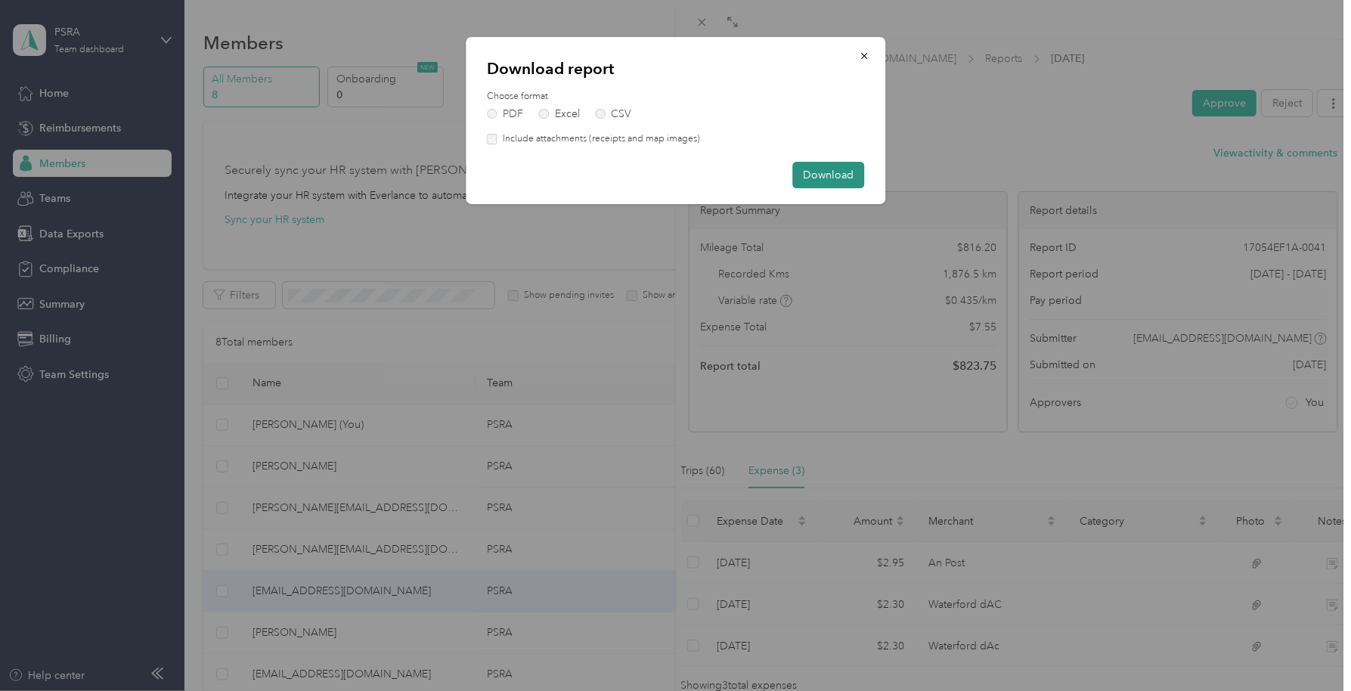
click at [821, 175] on button "Download" at bounding box center [829, 175] width 72 height 26
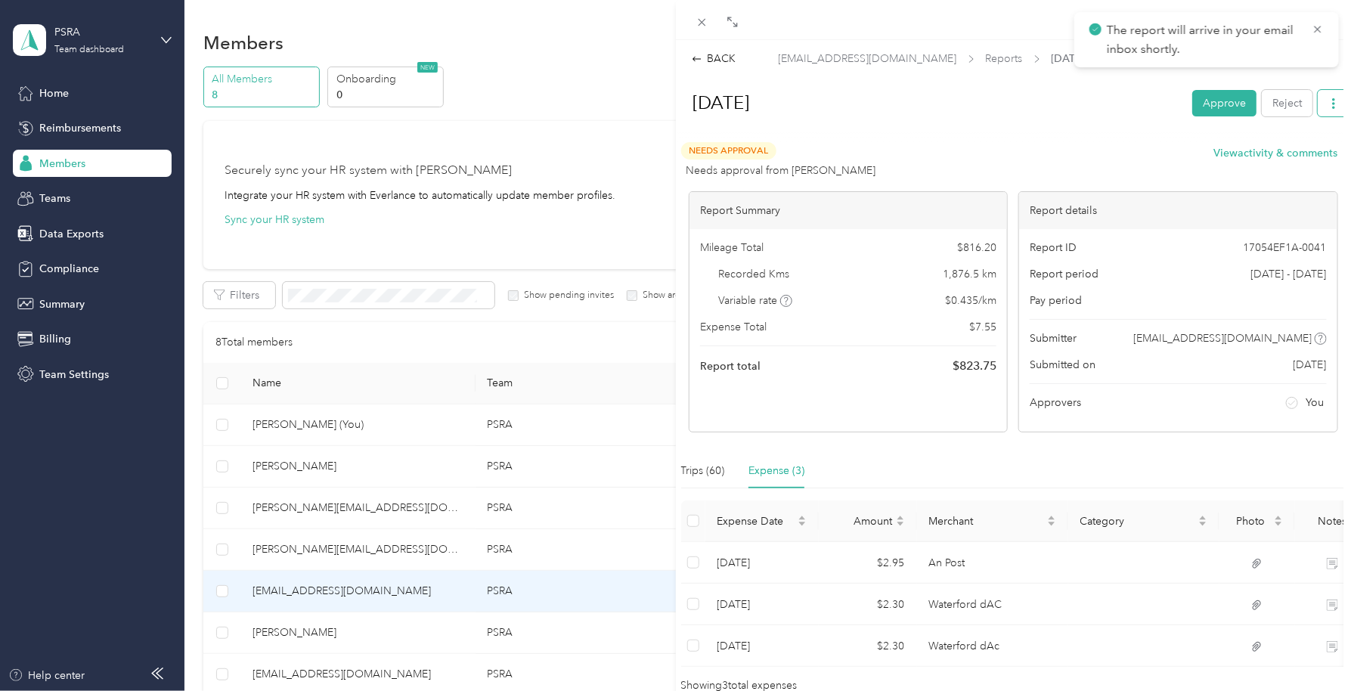
click at [1324, 110] on button "button" at bounding box center [1334, 103] width 32 height 26
click at [1290, 151] on span "Download" at bounding box center [1277, 158] width 50 height 16
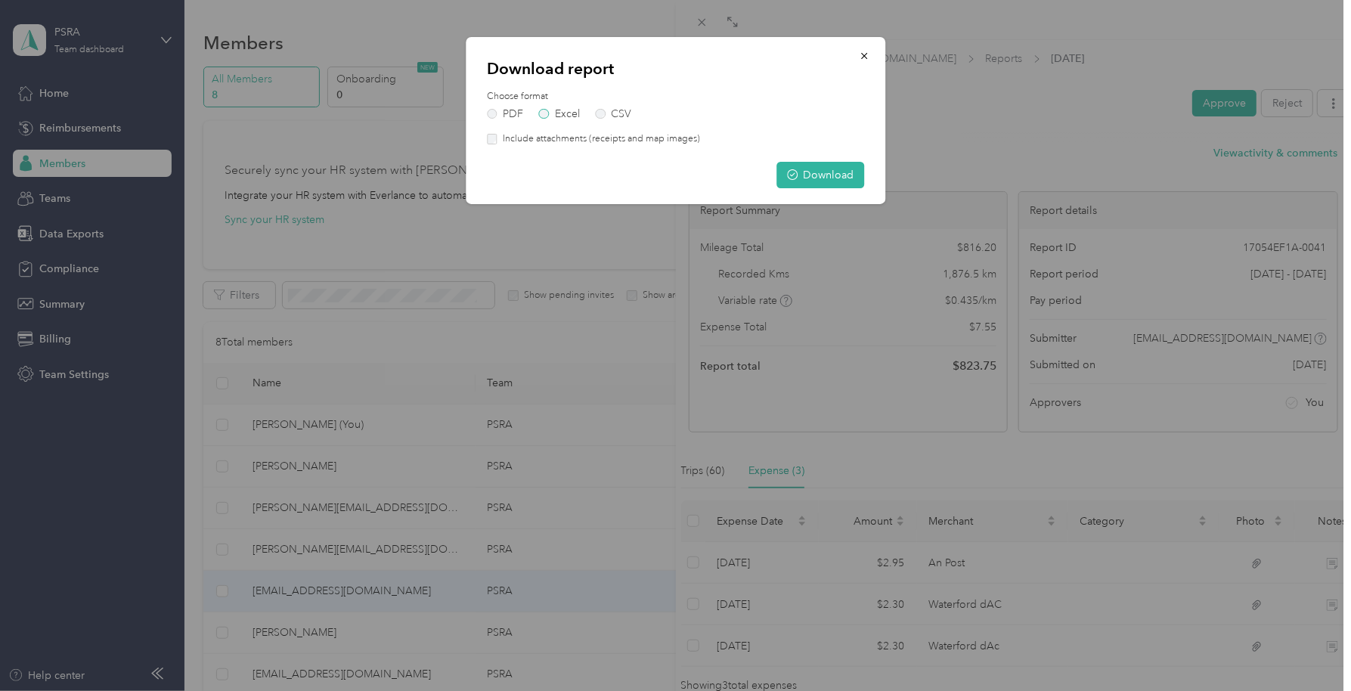
click at [544, 111] on label "Excel" at bounding box center [559, 114] width 41 height 11
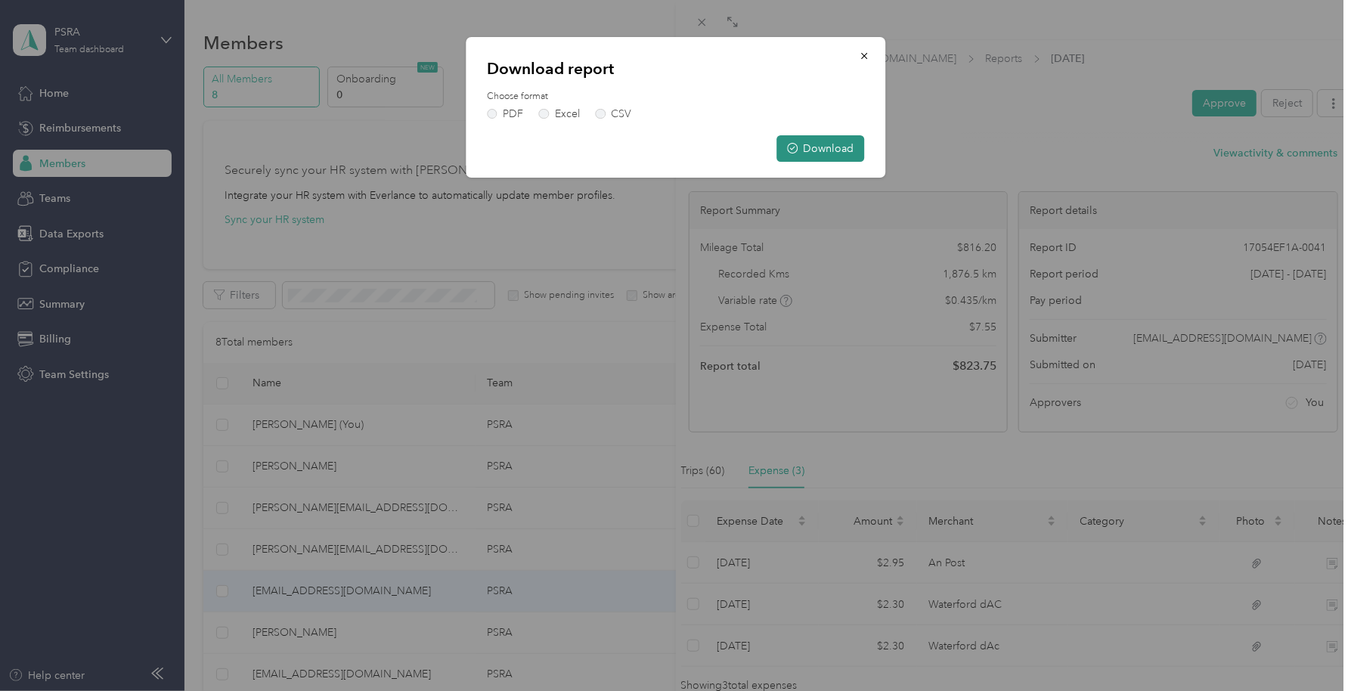
click at [809, 147] on button "Download" at bounding box center [821, 148] width 88 height 26
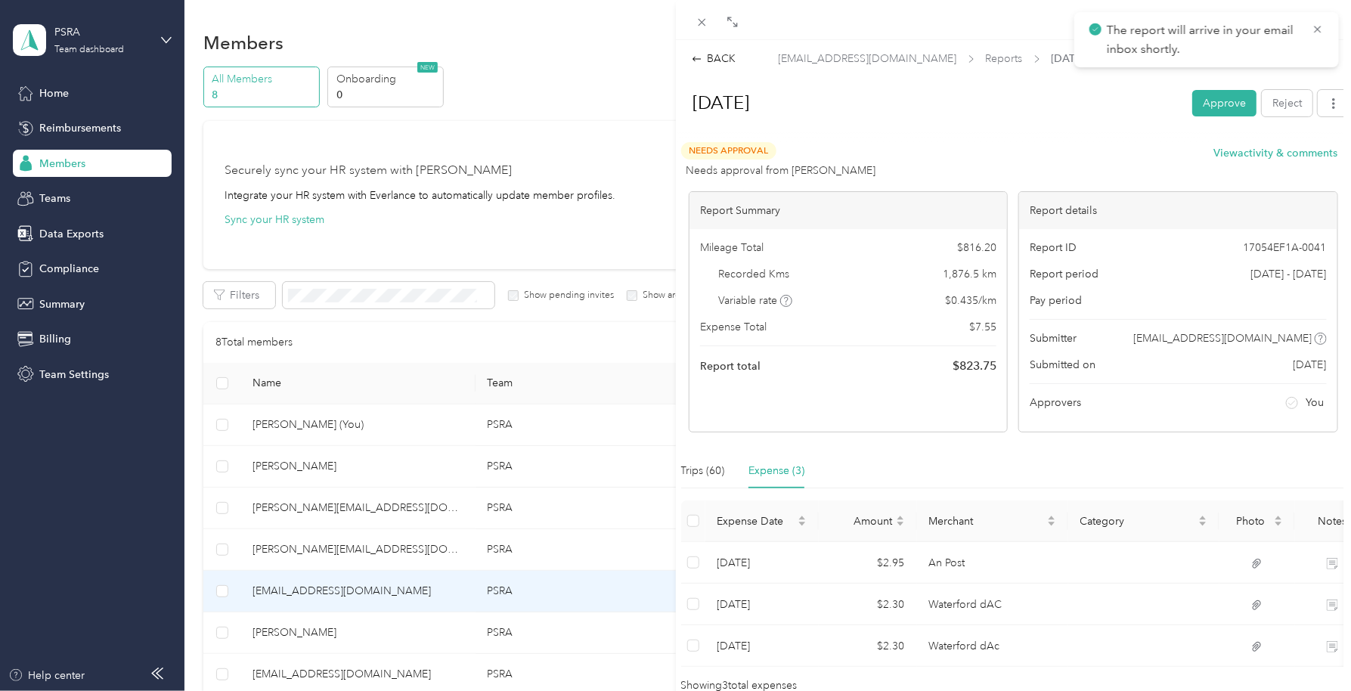
click at [104, 172] on div "BACK [EMAIL_ADDRESS][DOMAIN_NAME] Reports [DATE] [DATE] Approve Reject Needs Ap…" at bounding box center [675, 345] width 1351 height 691
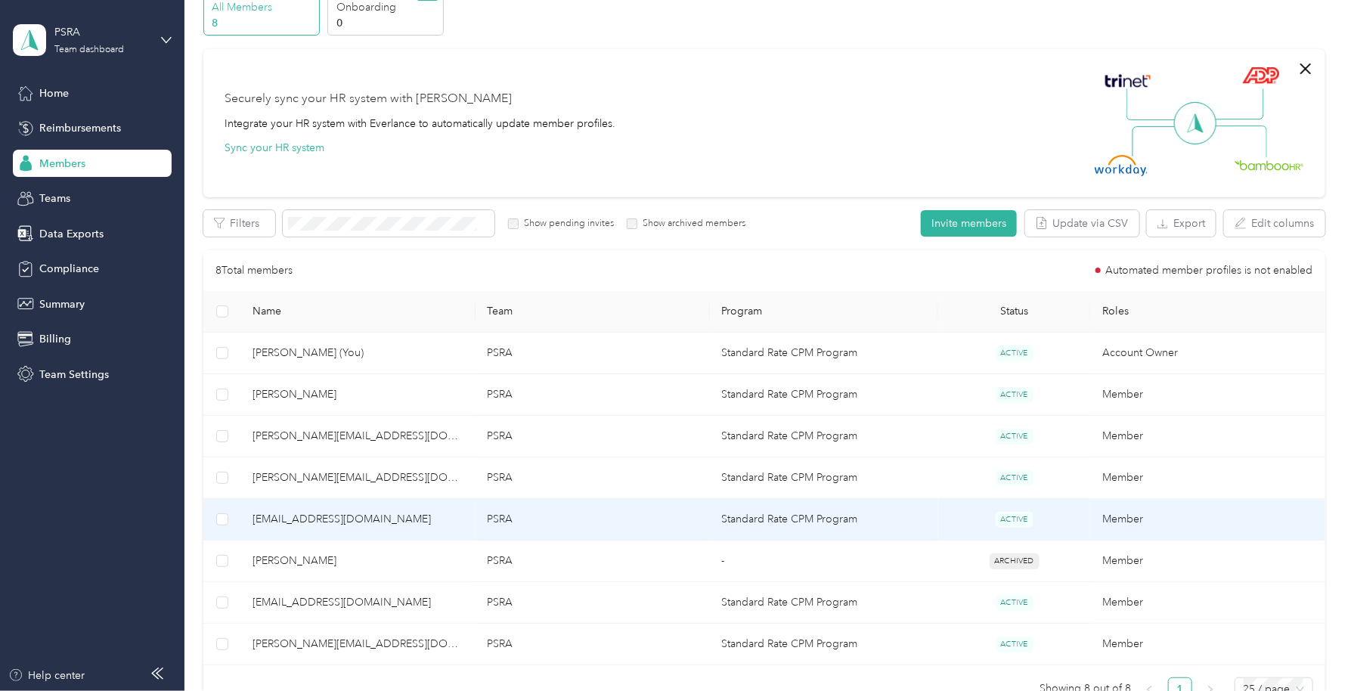
scroll to position [95, 0]
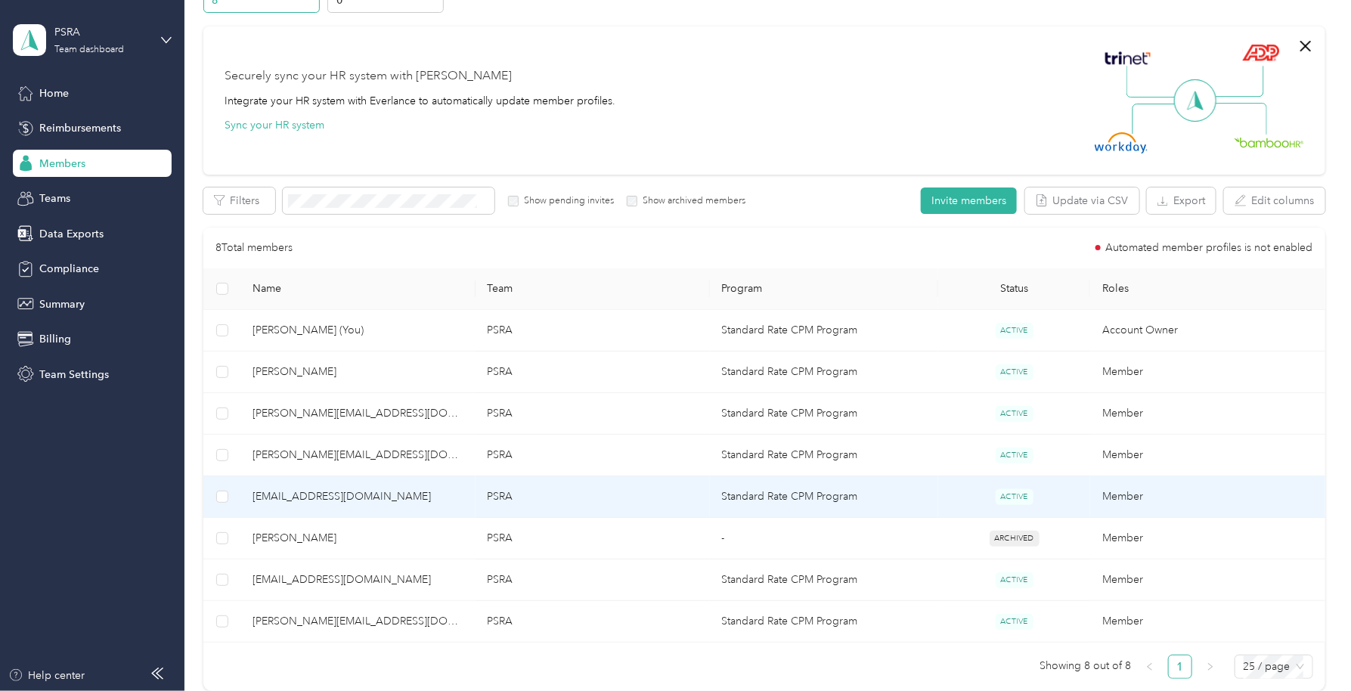
click at [322, 498] on span "[EMAIL_ADDRESS][DOMAIN_NAME]" at bounding box center [358, 497] width 210 height 17
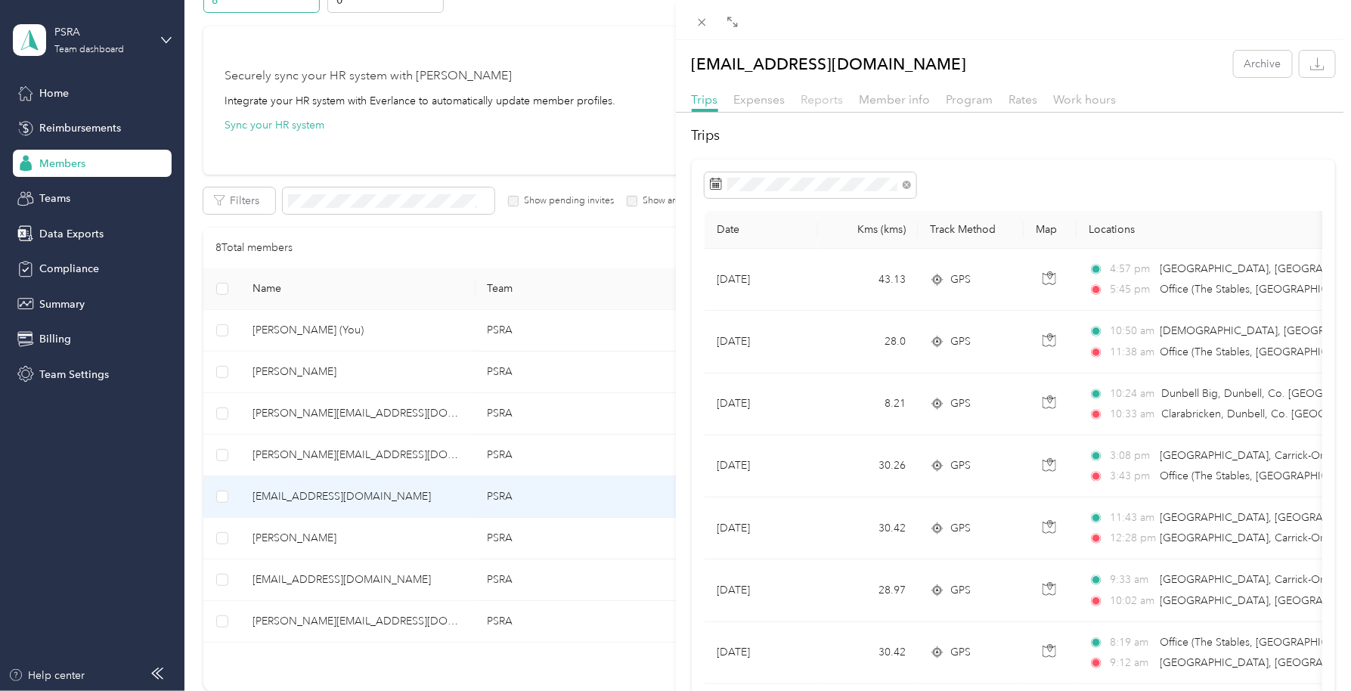
click at [824, 97] on span "Reports" at bounding box center [823, 99] width 42 height 14
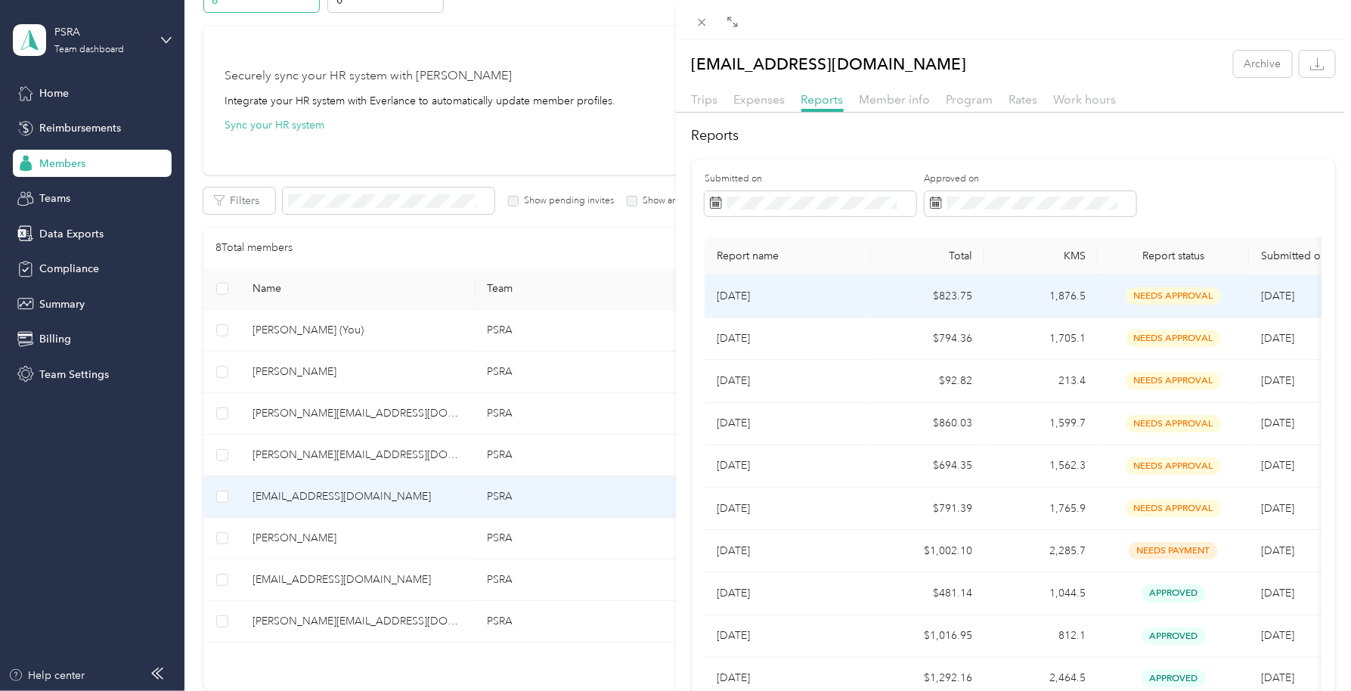
click at [759, 294] on p "[DATE]" at bounding box center [788, 296] width 142 height 17
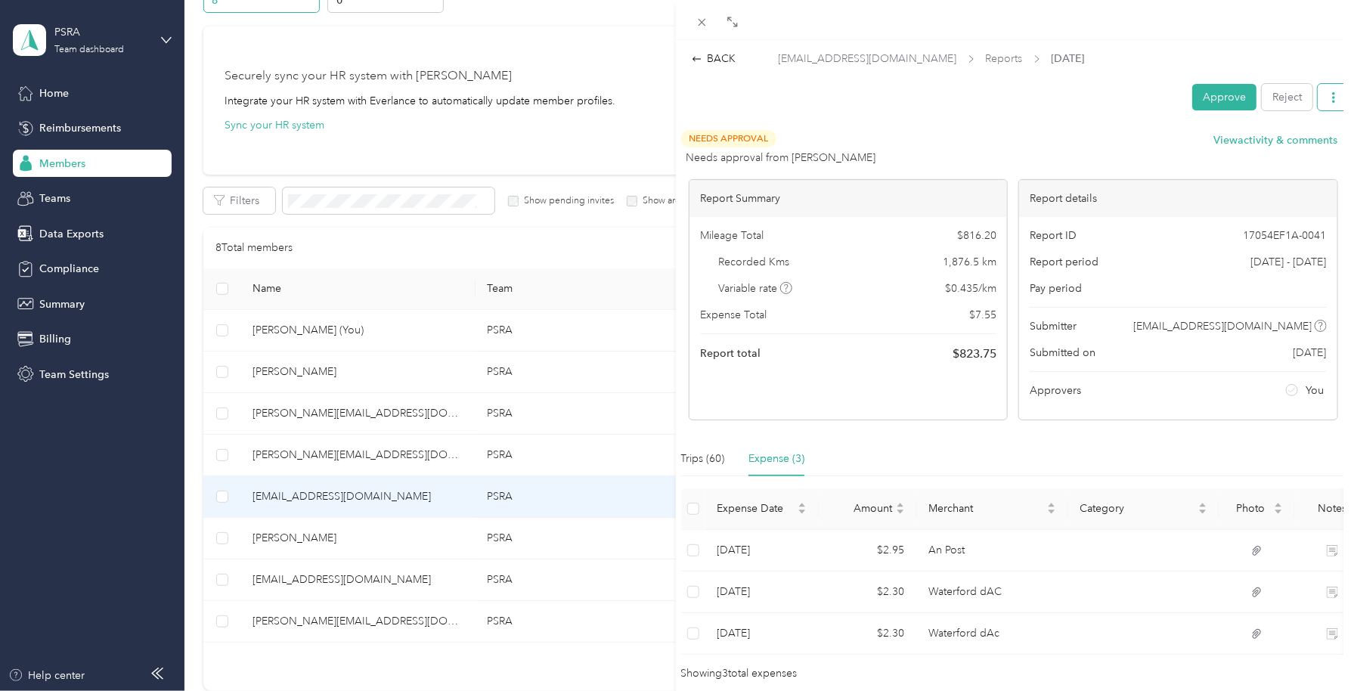
click at [1318, 103] on button "button" at bounding box center [1334, 97] width 32 height 26
click at [1267, 150] on span "Download" at bounding box center [1277, 152] width 50 height 16
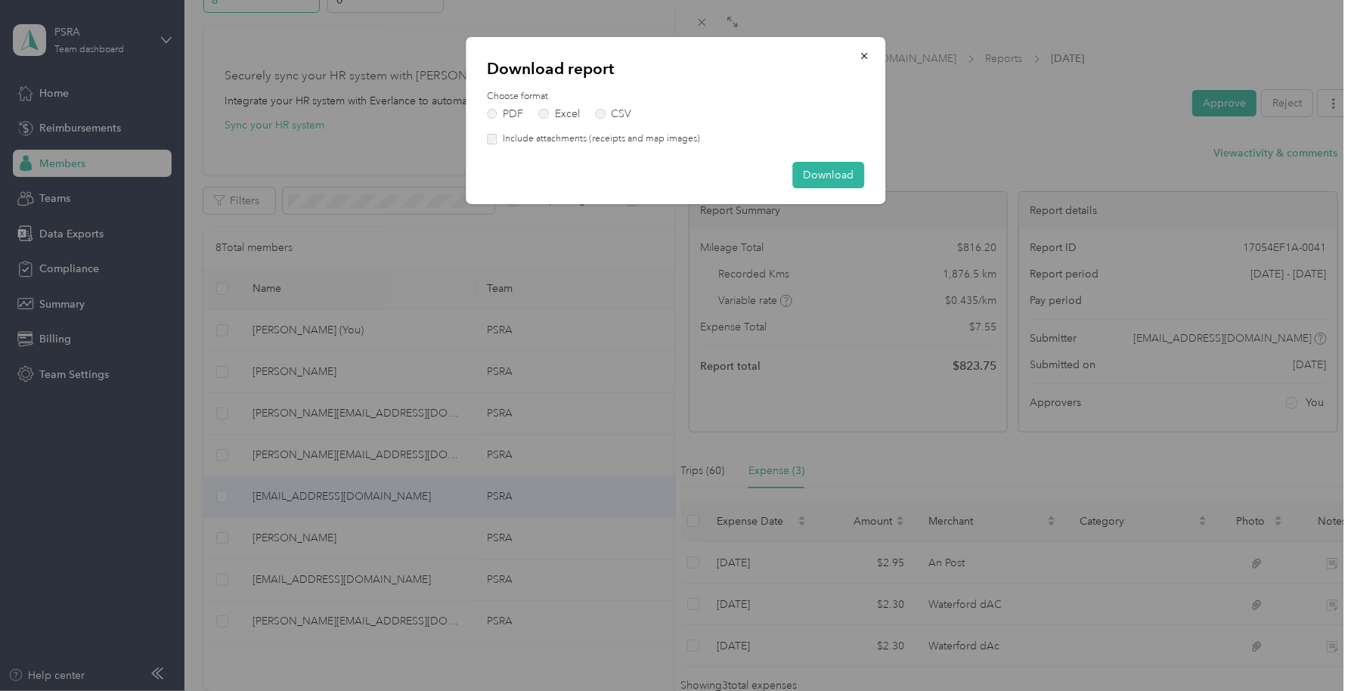
click at [501, 142] on label "Include attachments (receipts and map images)" at bounding box center [599, 139] width 203 height 14
click at [814, 175] on button "Download" at bounding box center [829, 175] width 72 height 26
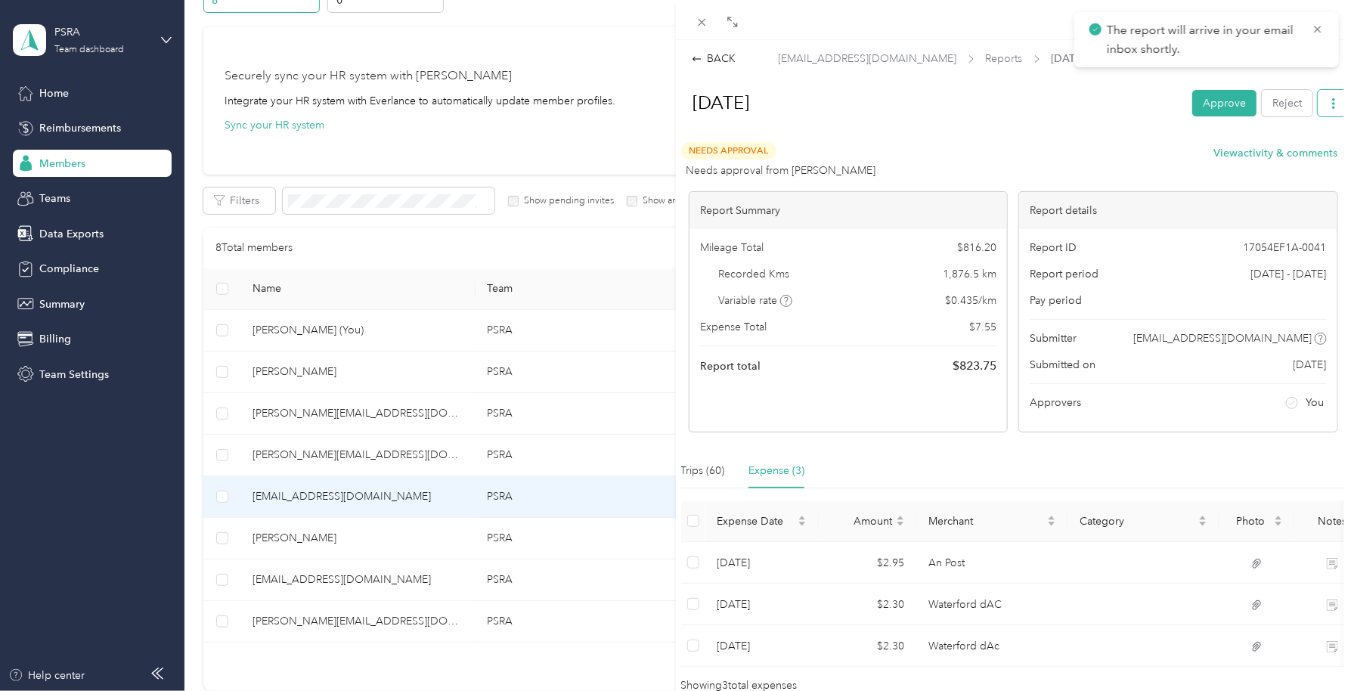
click at [1329, 104] on icon "button" at bounding box center [1334, 103] width 11 height 11
click at [1271, 165] on span "Download" at bounding box center [1277, 158] width 50 height 16
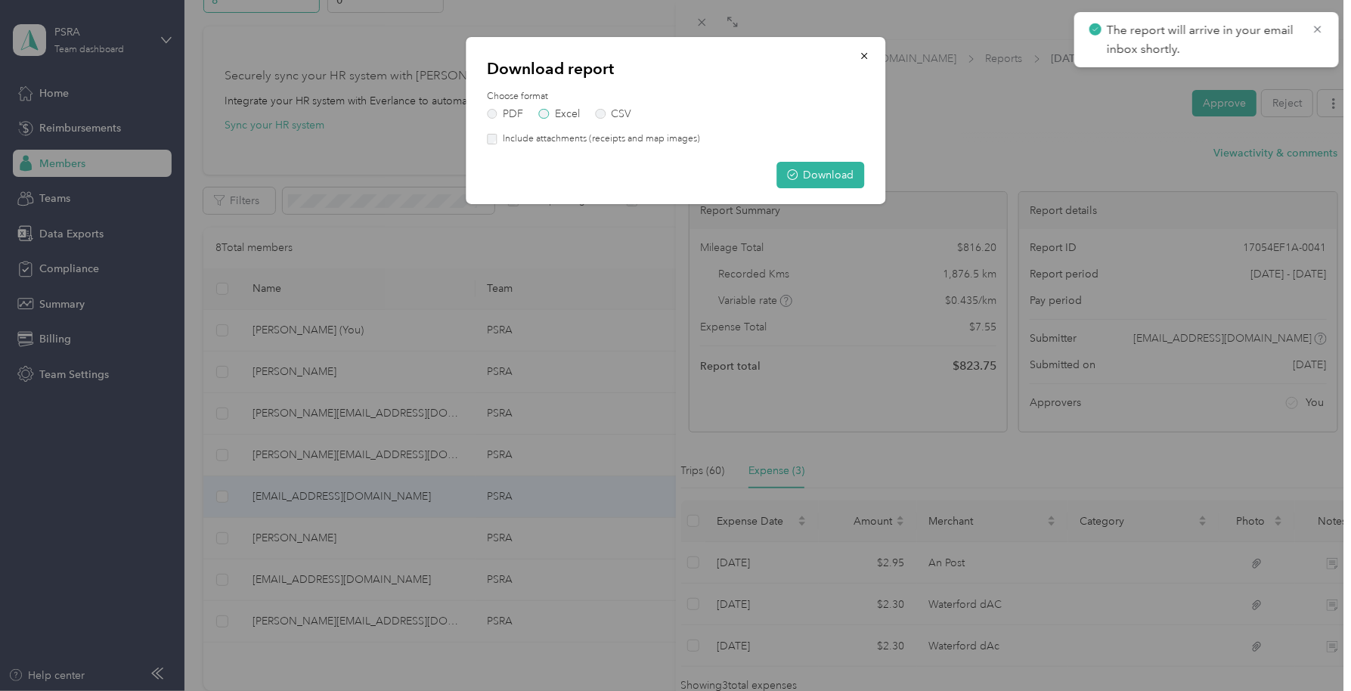
click at [549, 110] on label "Excel" at bounding box center [559, 114] width 41 height 11
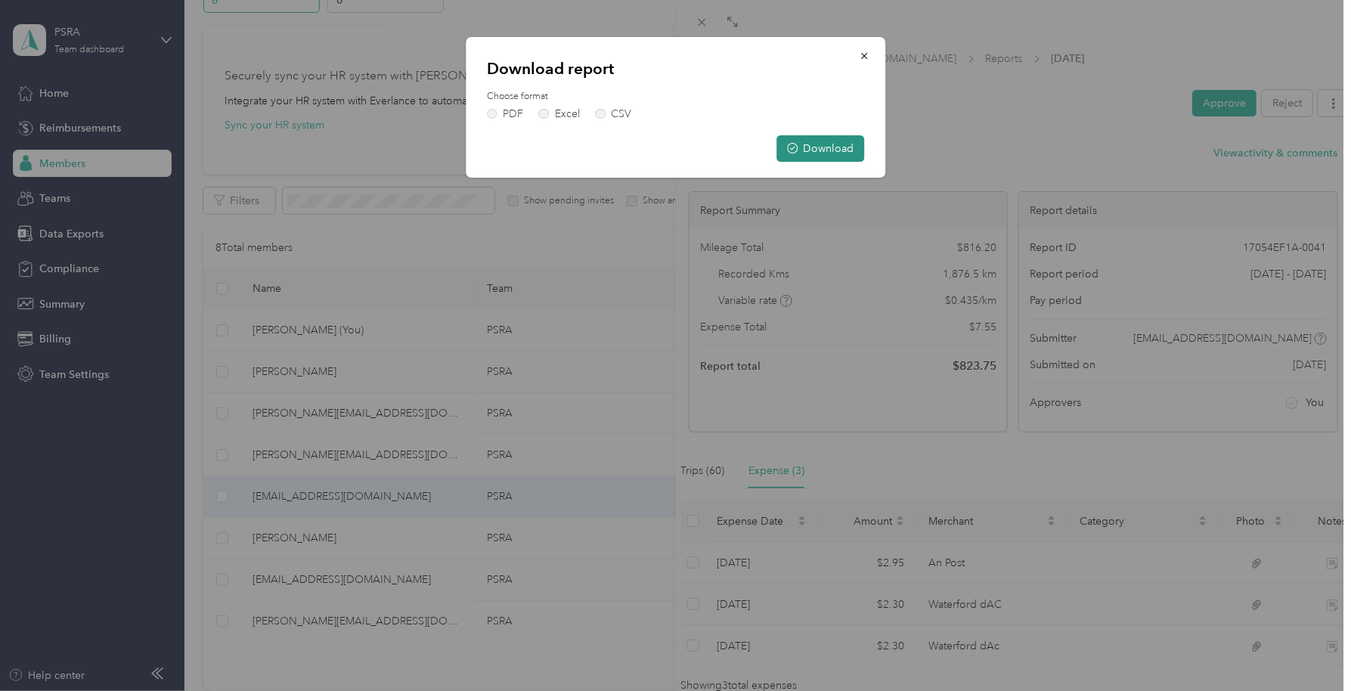
click at [816, 147] on button "Download" at bounding box center [821, 148] width 88 height 26
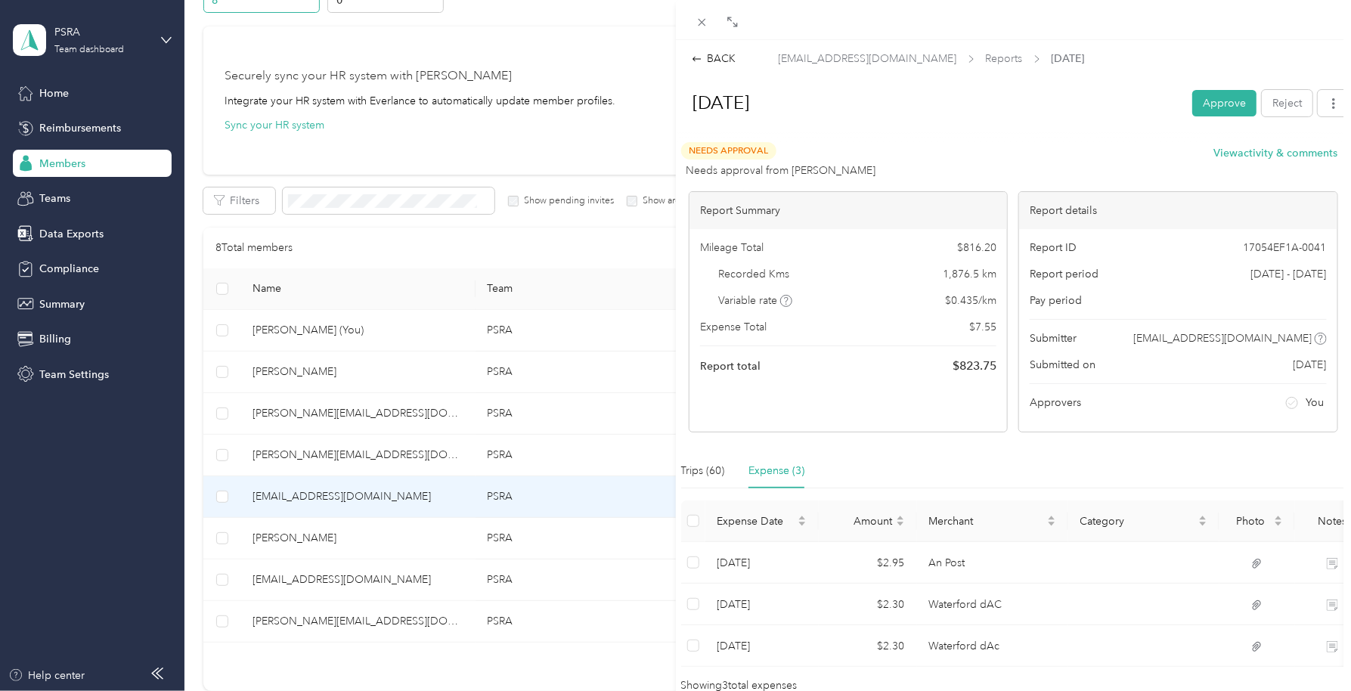
click at [311, 613] on div "BACK [EMAIL_ADDRESS][DOMAIN_NAME] Reports [DATE] [DATE] Approve Reject Needs Ap…" at bounding box center [675, 345] width 1351 height 691
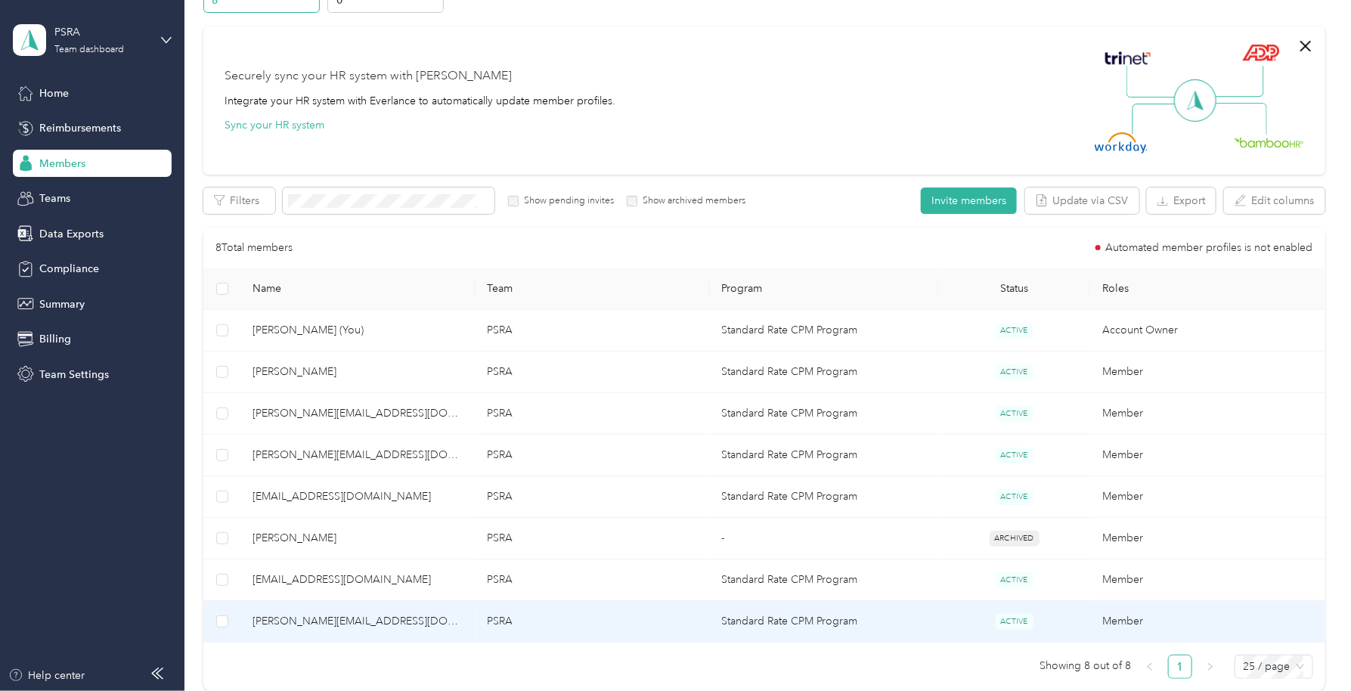
click at [334, 613] on span "[PERSON_NAME][EMAIL_ADDRESS][DOMAIN_NAME]" at bounding box center [358, 621] width 210 height 17
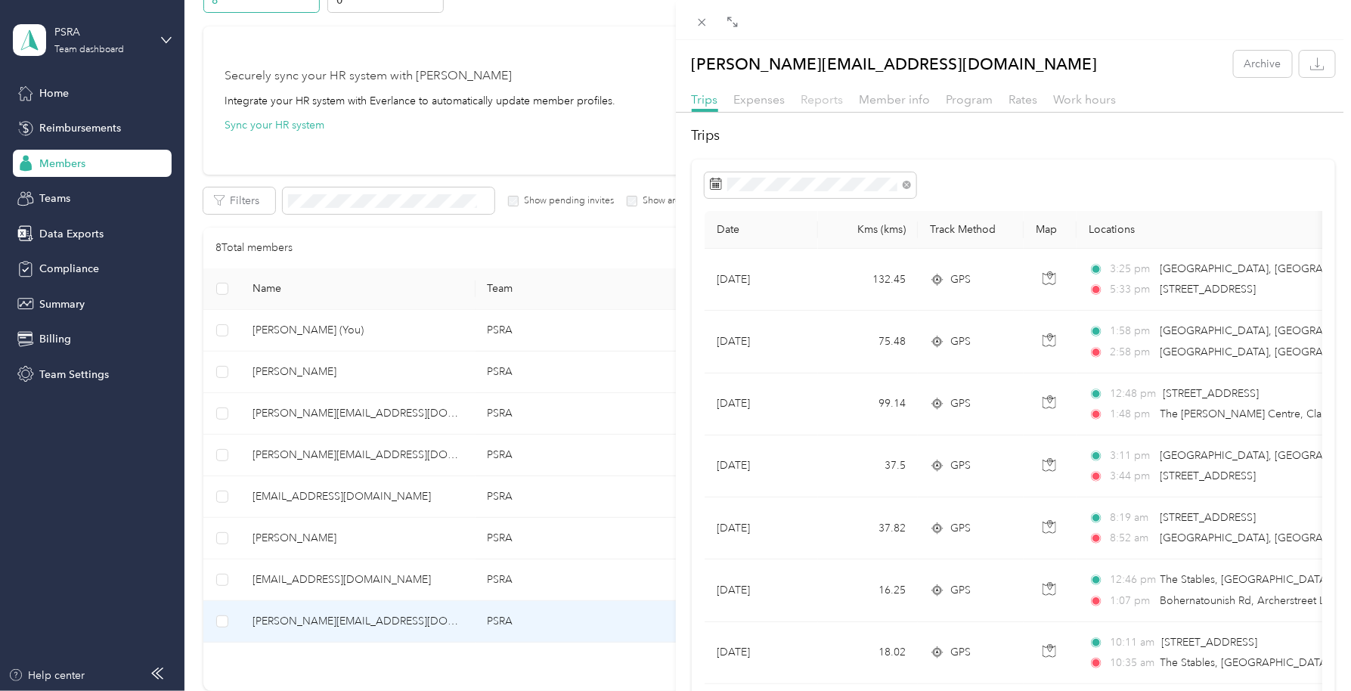
click at [824, 94] on span "Reports" at bounding box center [823, 99] width 42 height 14
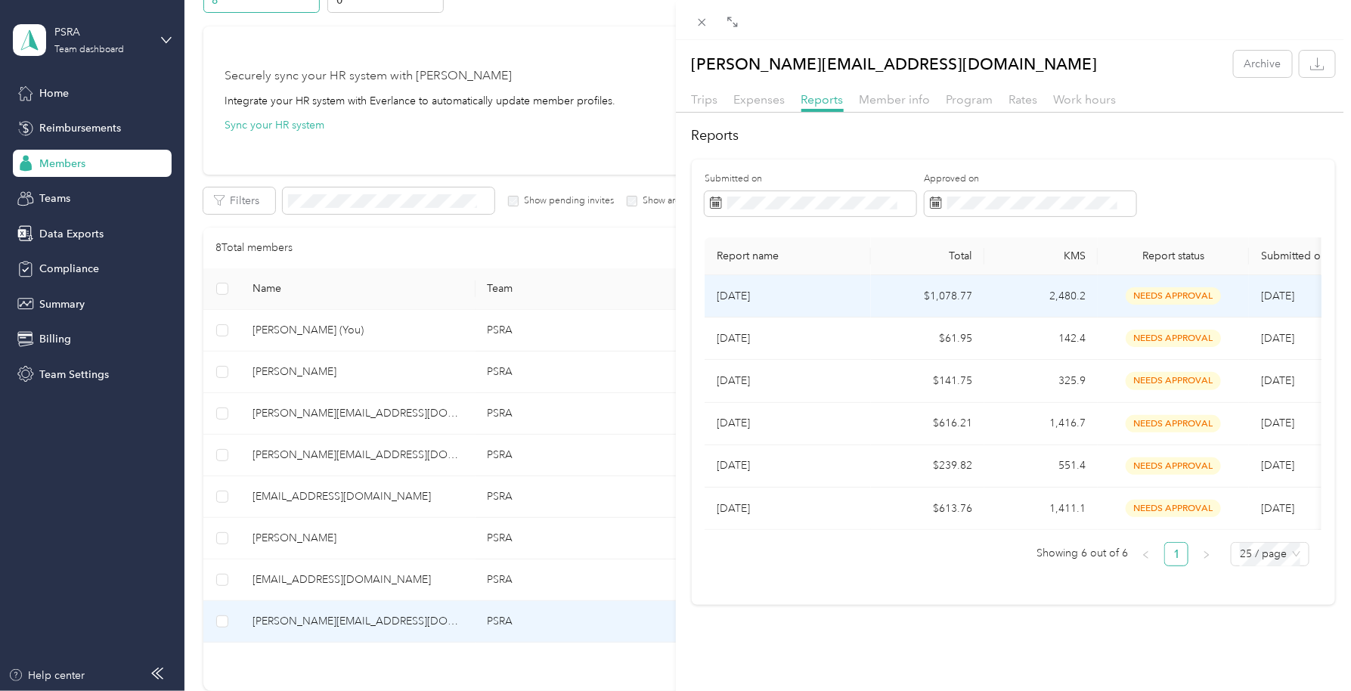
click at [810, 288] on p "[DATE]" at bounding box center [788, 296] width 142 height 17
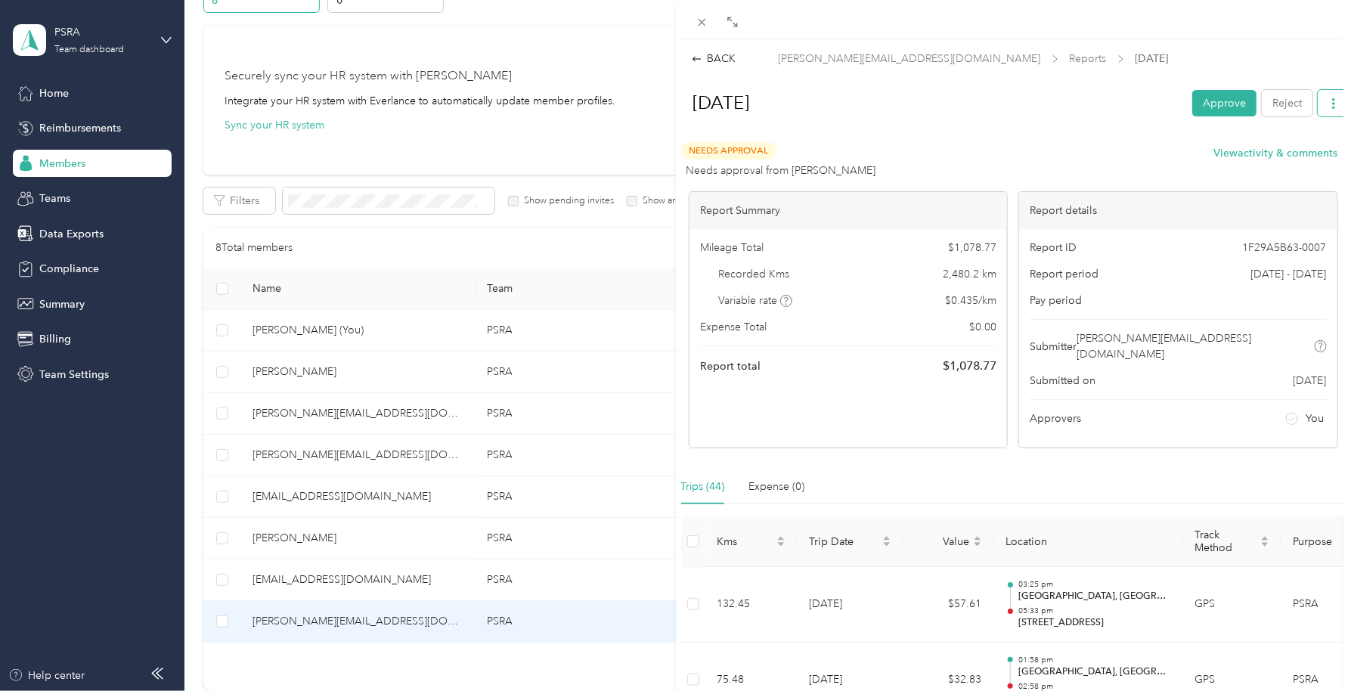
click at [1318, 105] on button "button" at bounding box center [1334, 103] width 32 height 26
click at [1294, 157] on span "Download" at bounding box center [1277, 158] width 50 height 16
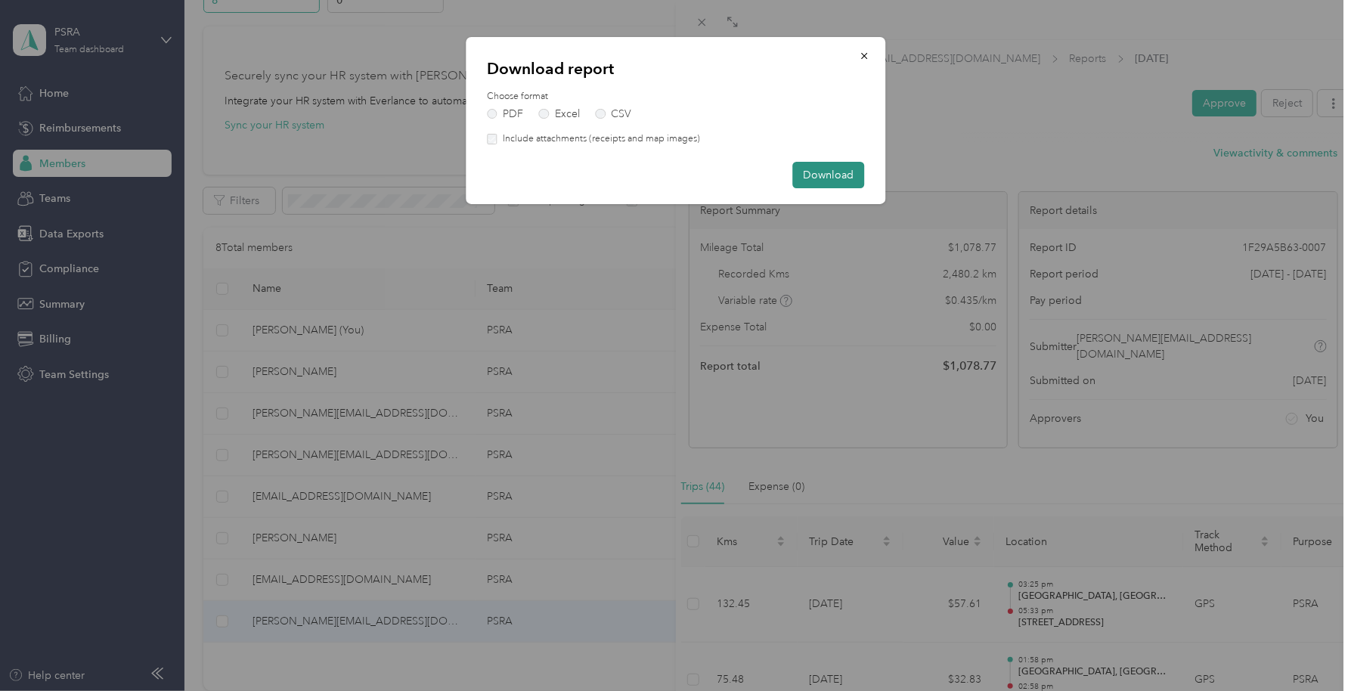
click at [811, 170] on button "Download" at bounding box center [829, 175] width 72 height 26
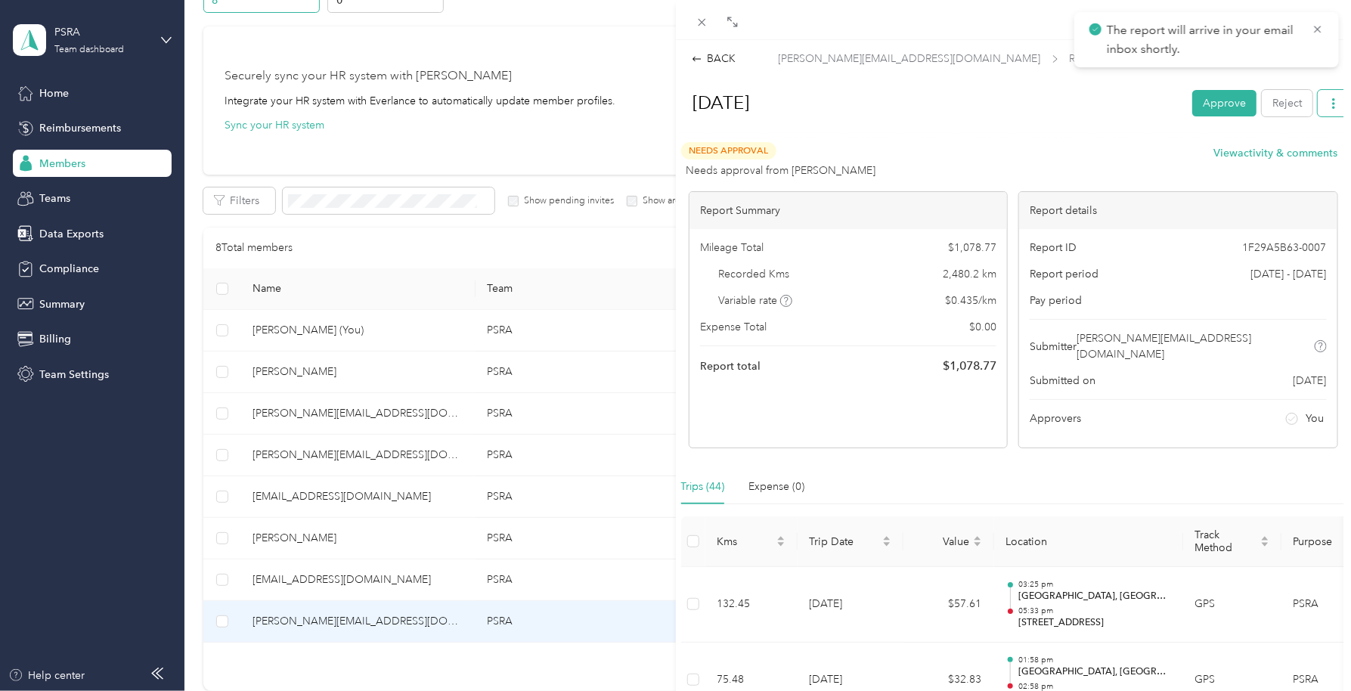
click at [1320, 110] on button "button" at bounding box center [1334, 103] width 32 height 26
click at [1295, 150] on span "Download" at bounding box center [1277, 158] width 50 height 16
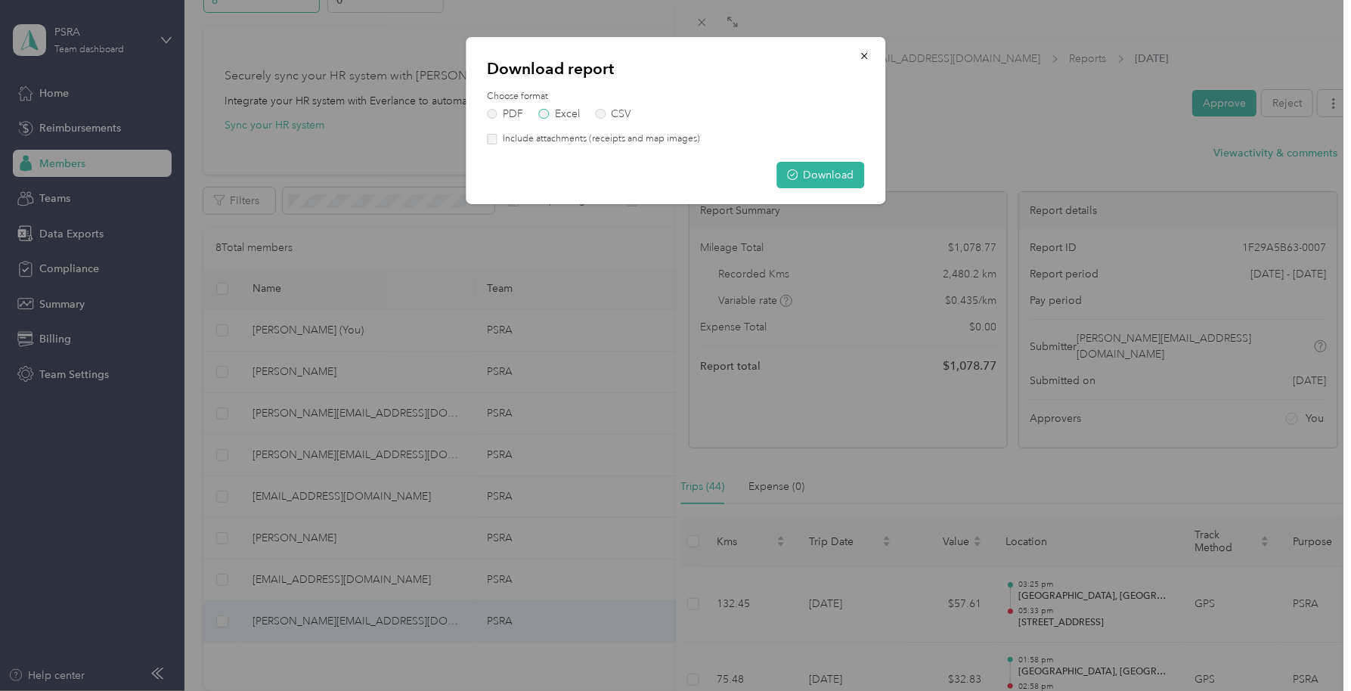
click at [548, 116] on label "Excel" at bounding box center [559, 114] width 41 height 11
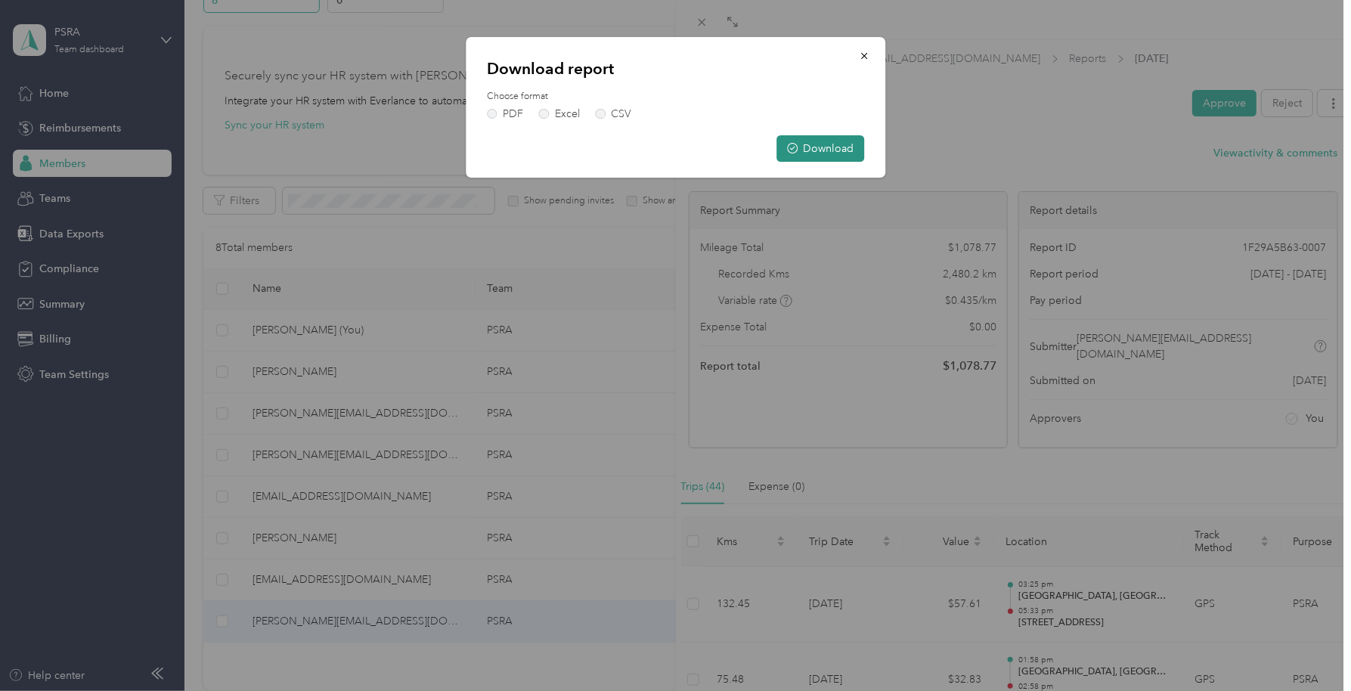
click at [820, 147] on button "Download" at bounding box center [821, 148] width 88 height 26
